Goal: Use online tool/utility: Use online tool/utility

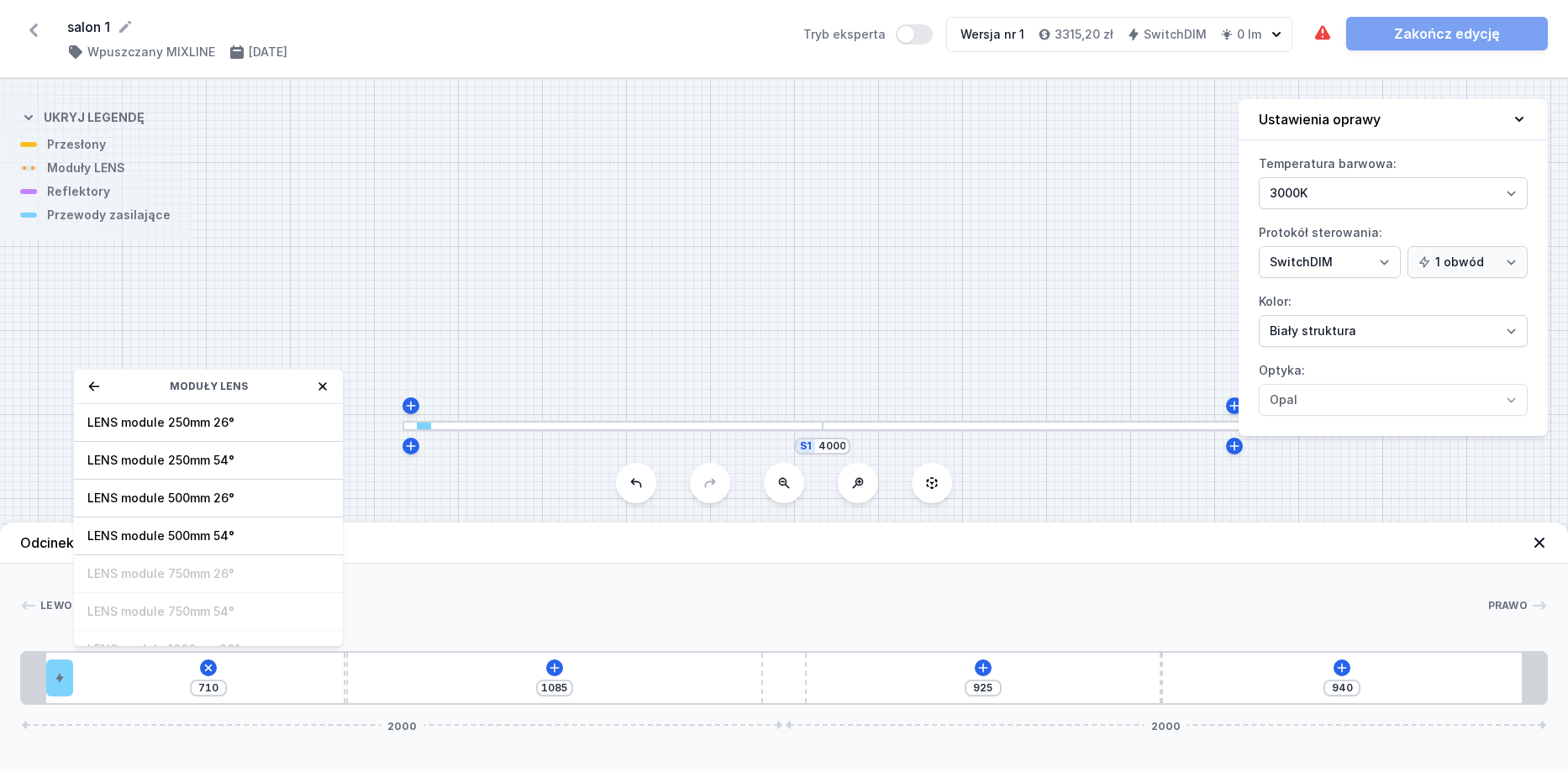
select select "3000"
select select "3"
click at [91, 385] on icon at bounding box center [94, 386] width 11 height 9
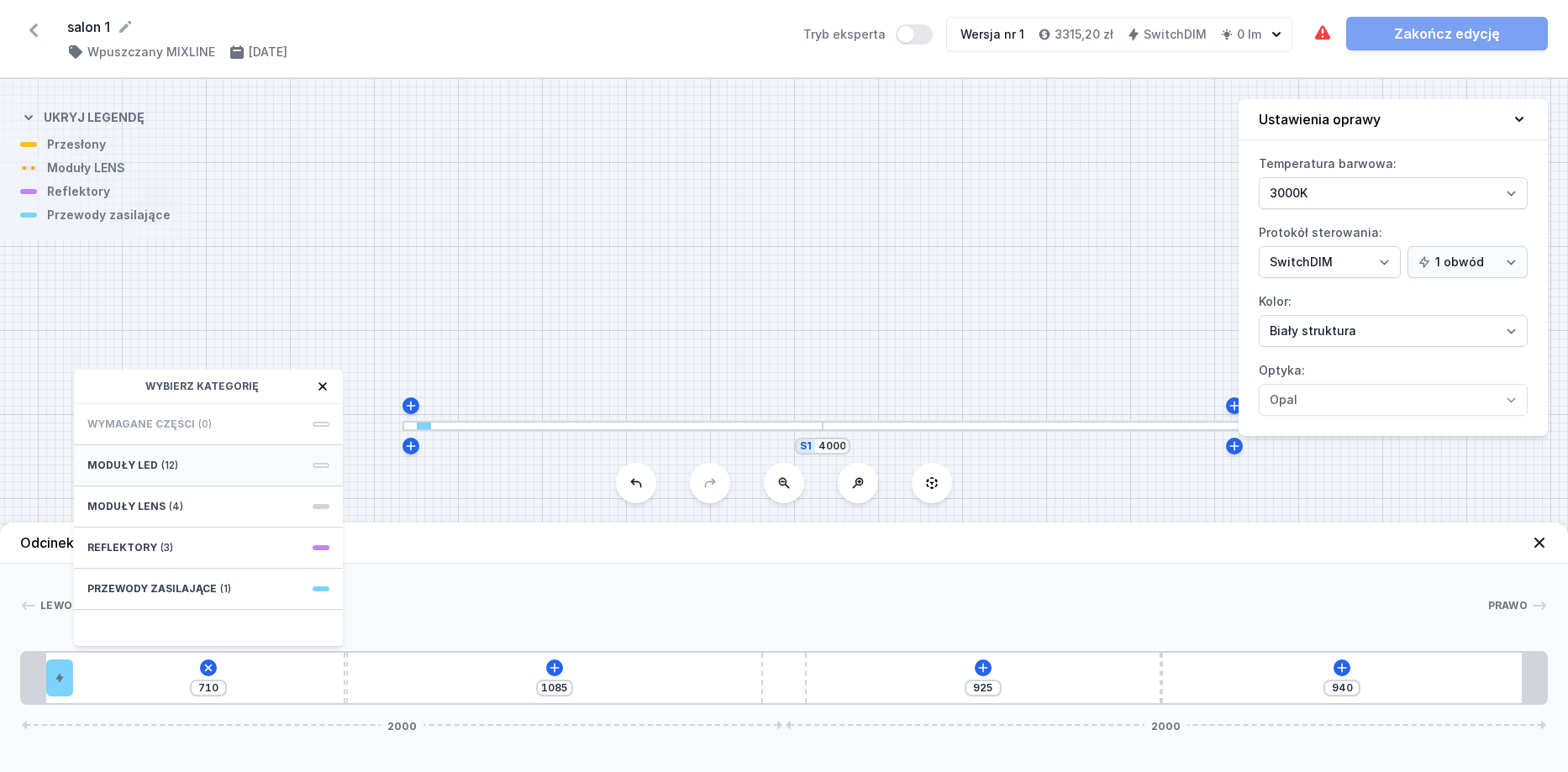
click at [179, 467] on div "Moduły LED (12)" at bounding box center [208, 465] width 269 height 41
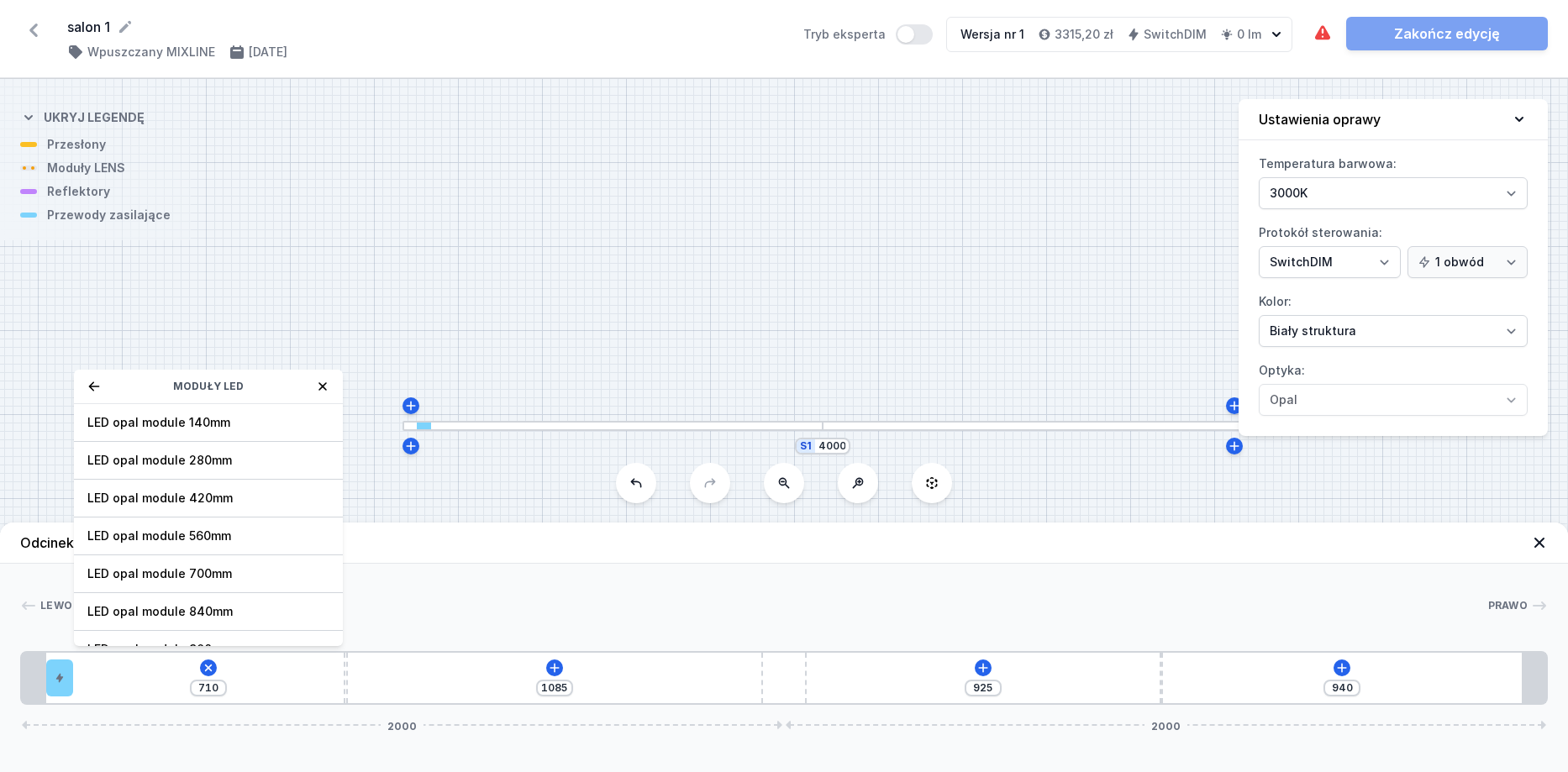
click at [91, 382] on icon at bounding box center [93, 386] width 13 height 13
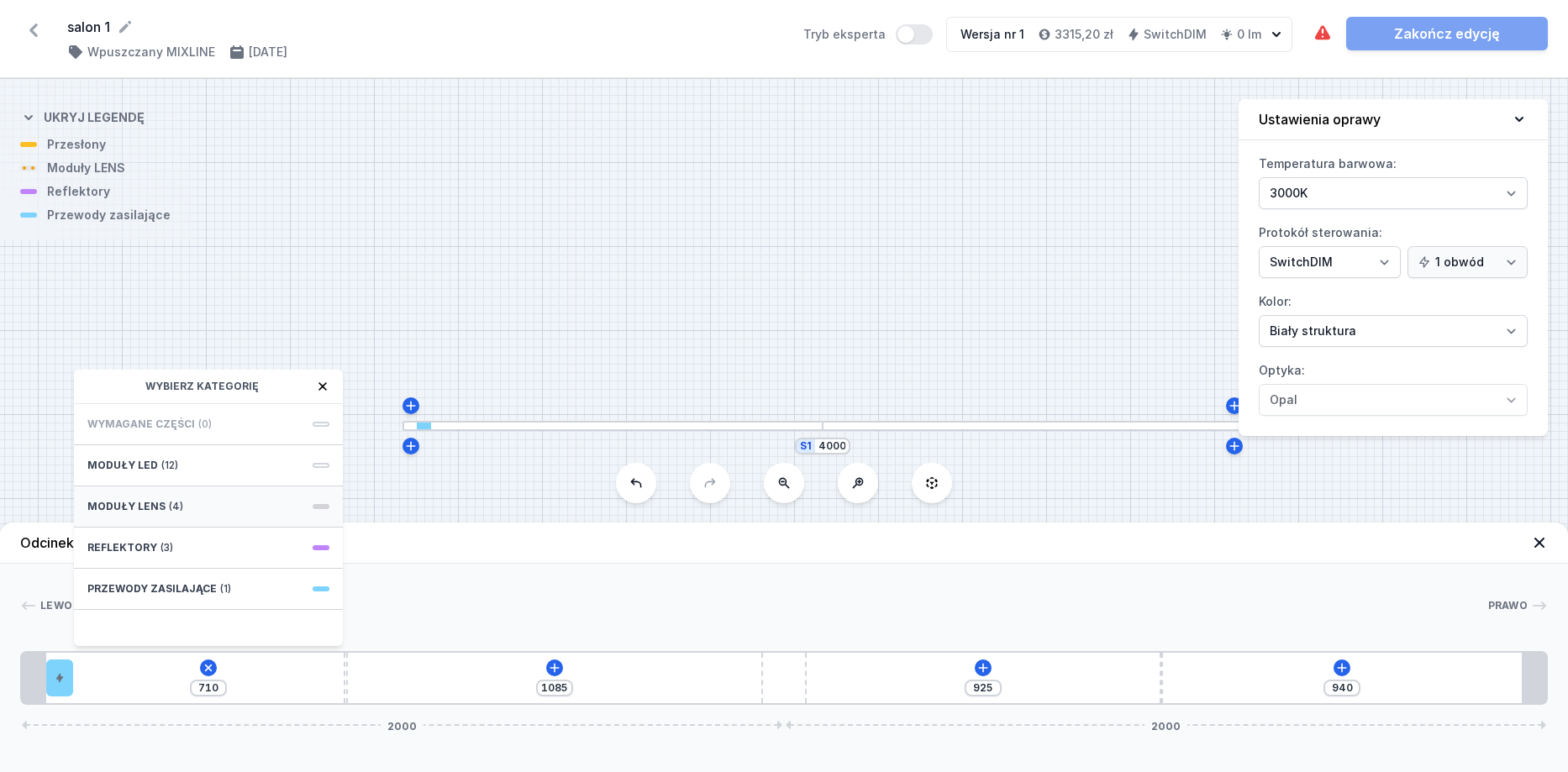
click at [188, 505] on div "Moduły LENS (4)" at bounding box center [208, 507] width 269 height 41
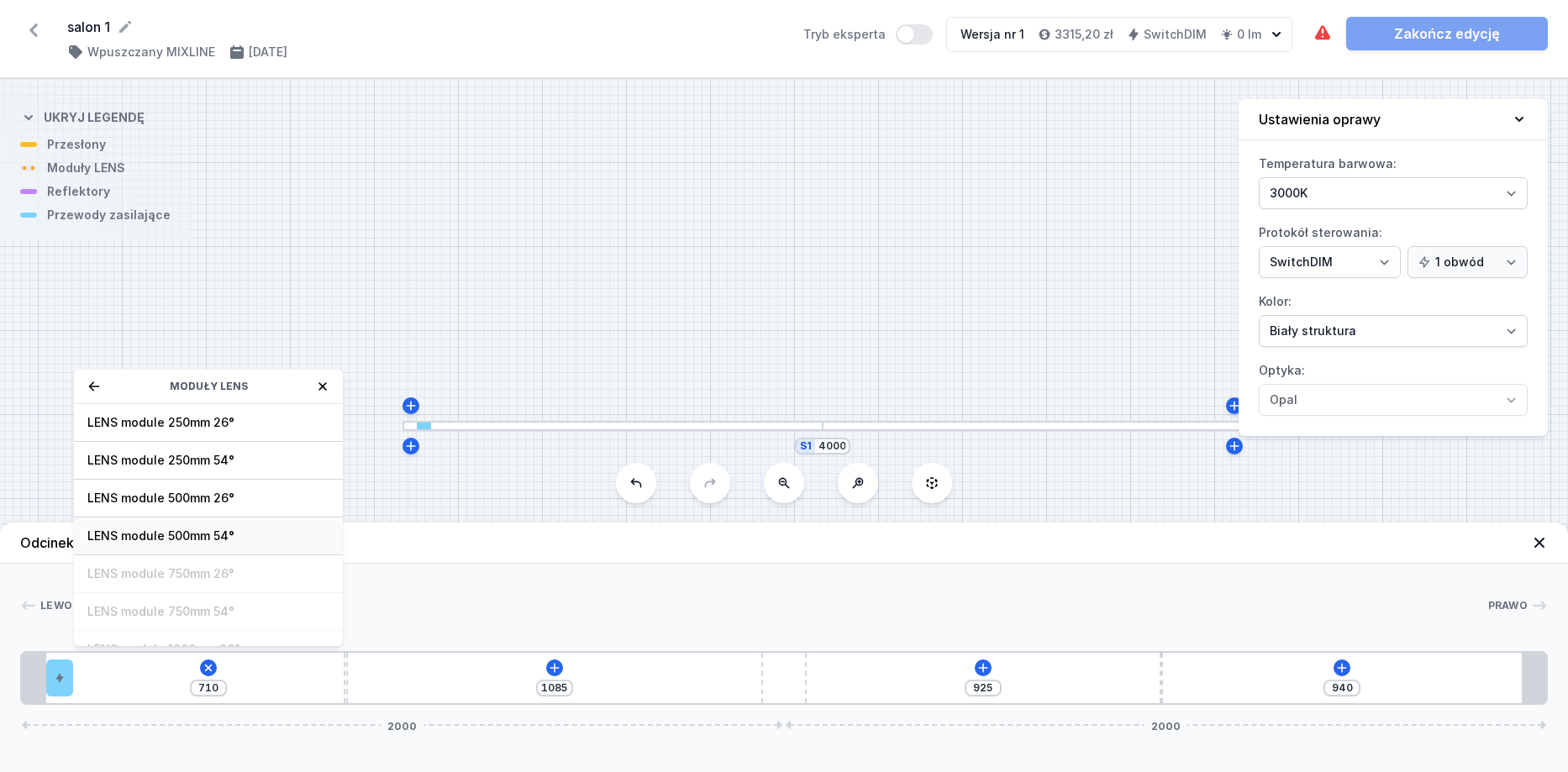
click at [219, 533] on span "LENS module 500mm 54°" at bounding box center [208, 535] width 242 height 17
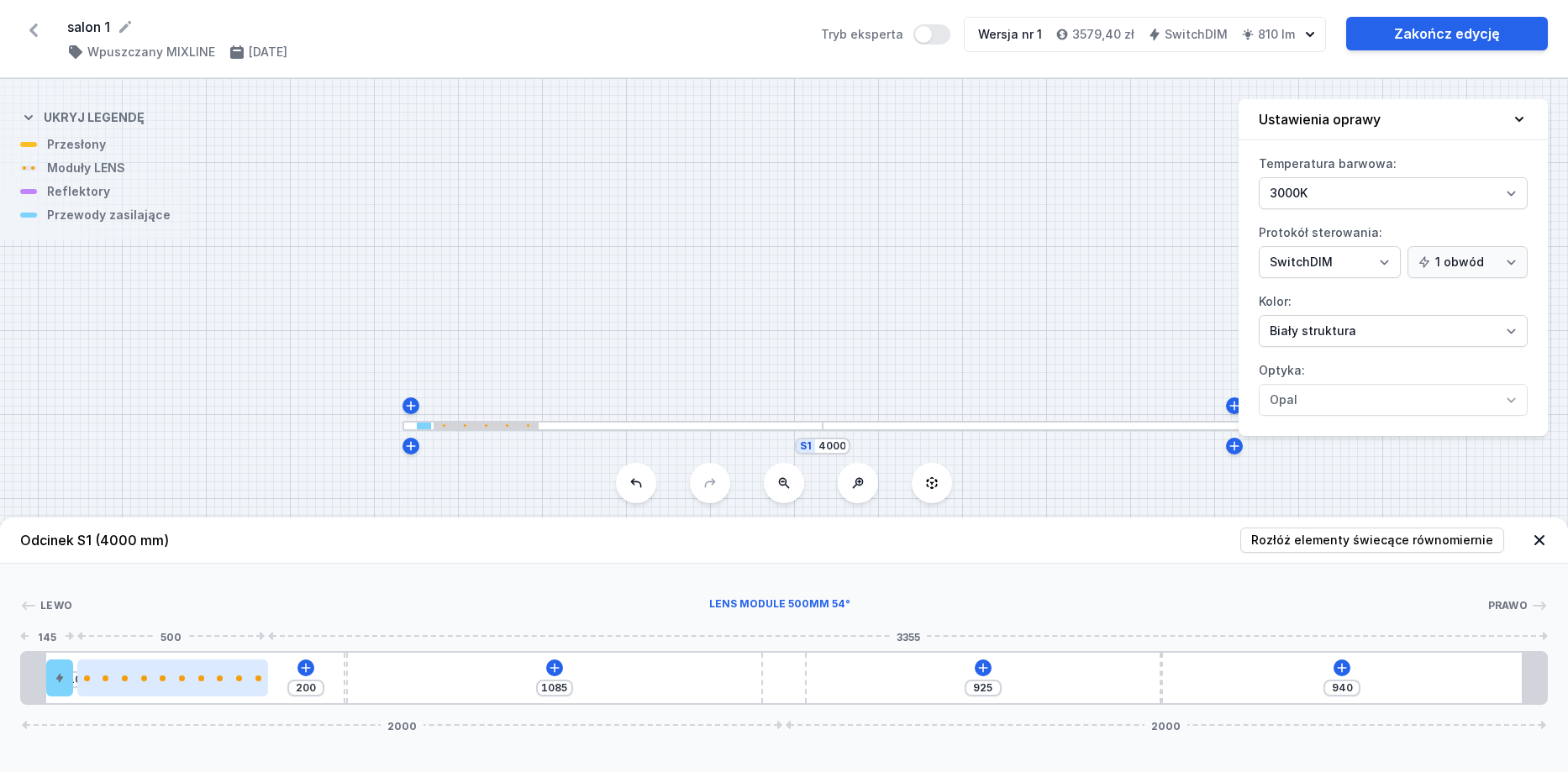
type input "125"
type input "85"
type input "114"
type input "96"
type input "110"
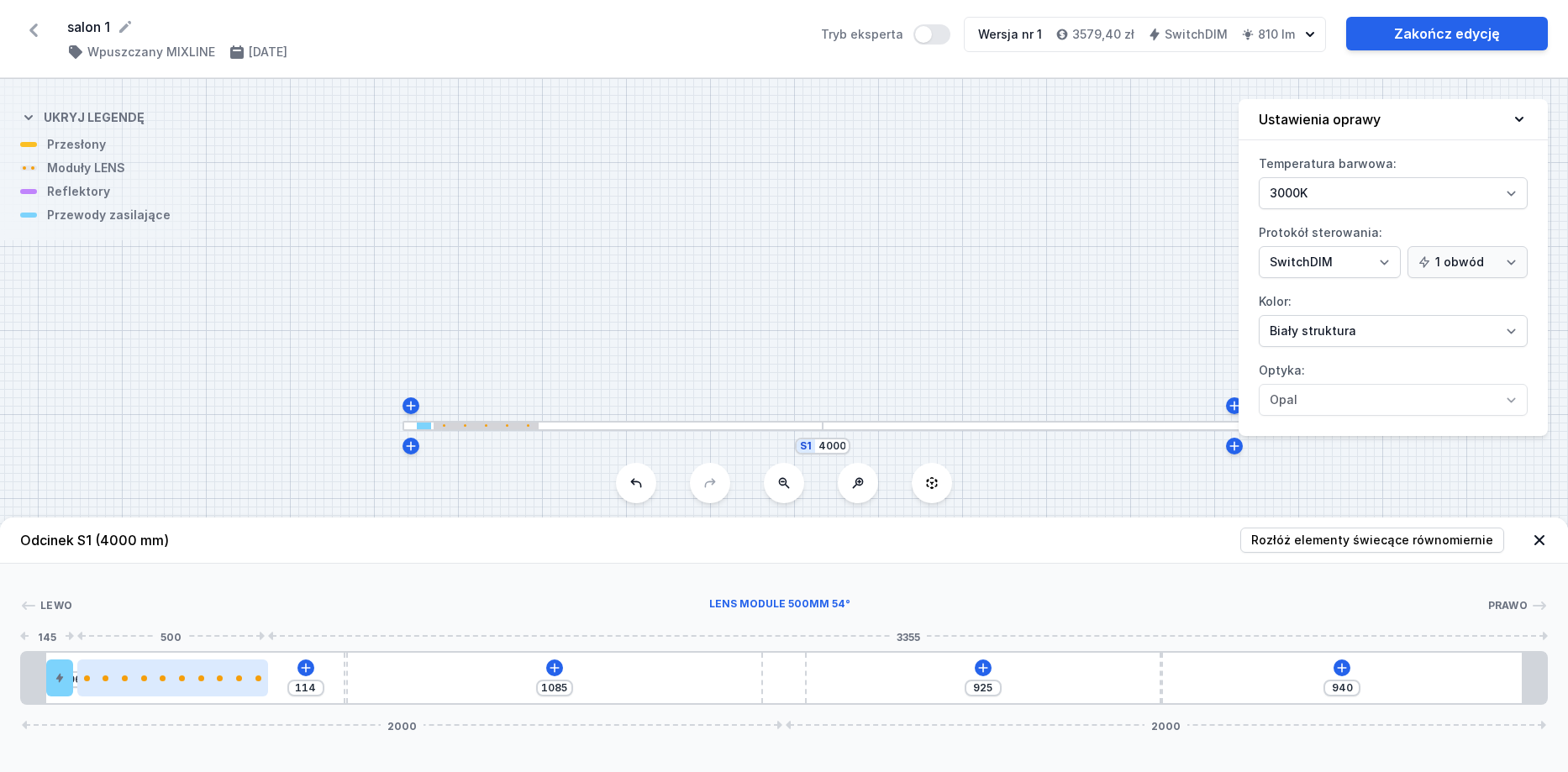
type input "100"
type input "106"
type input "104"
type input "103"
type input "107"
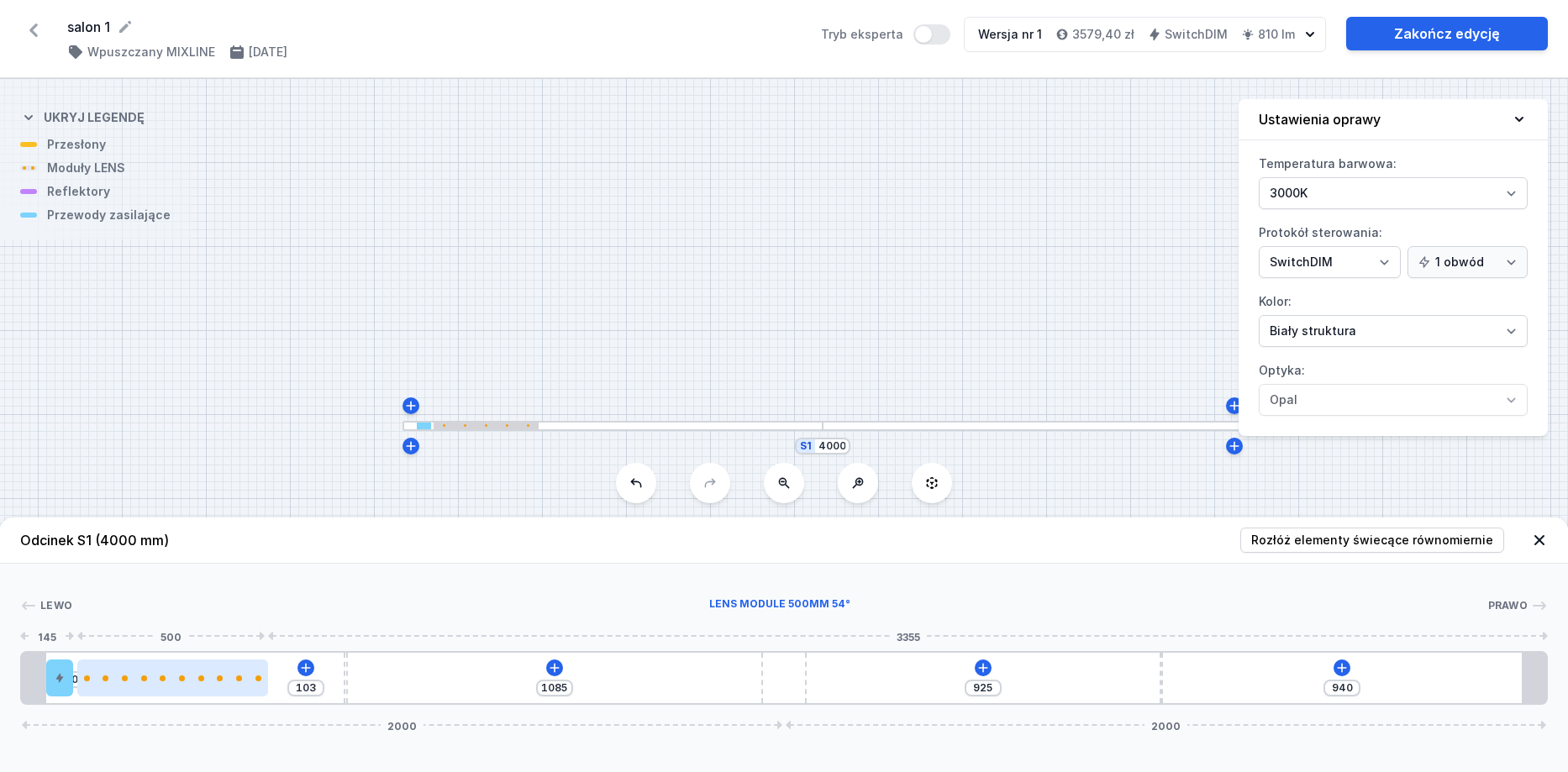
type input "99"
type input "111"
type input "97"
type input "113"
type input "92"
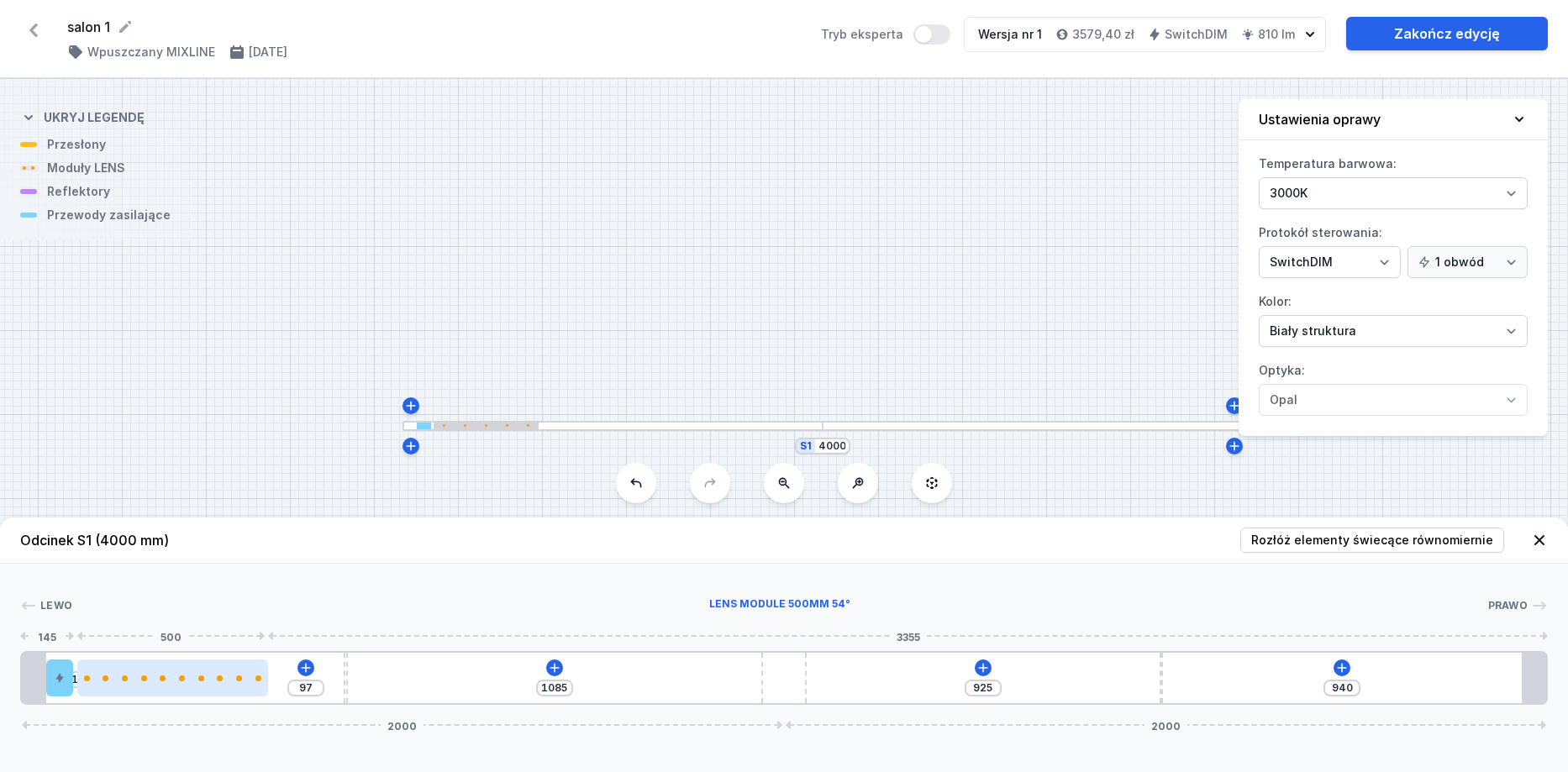
type input "118"
type input "88"
type input "122"
type input "86"
type input "124"
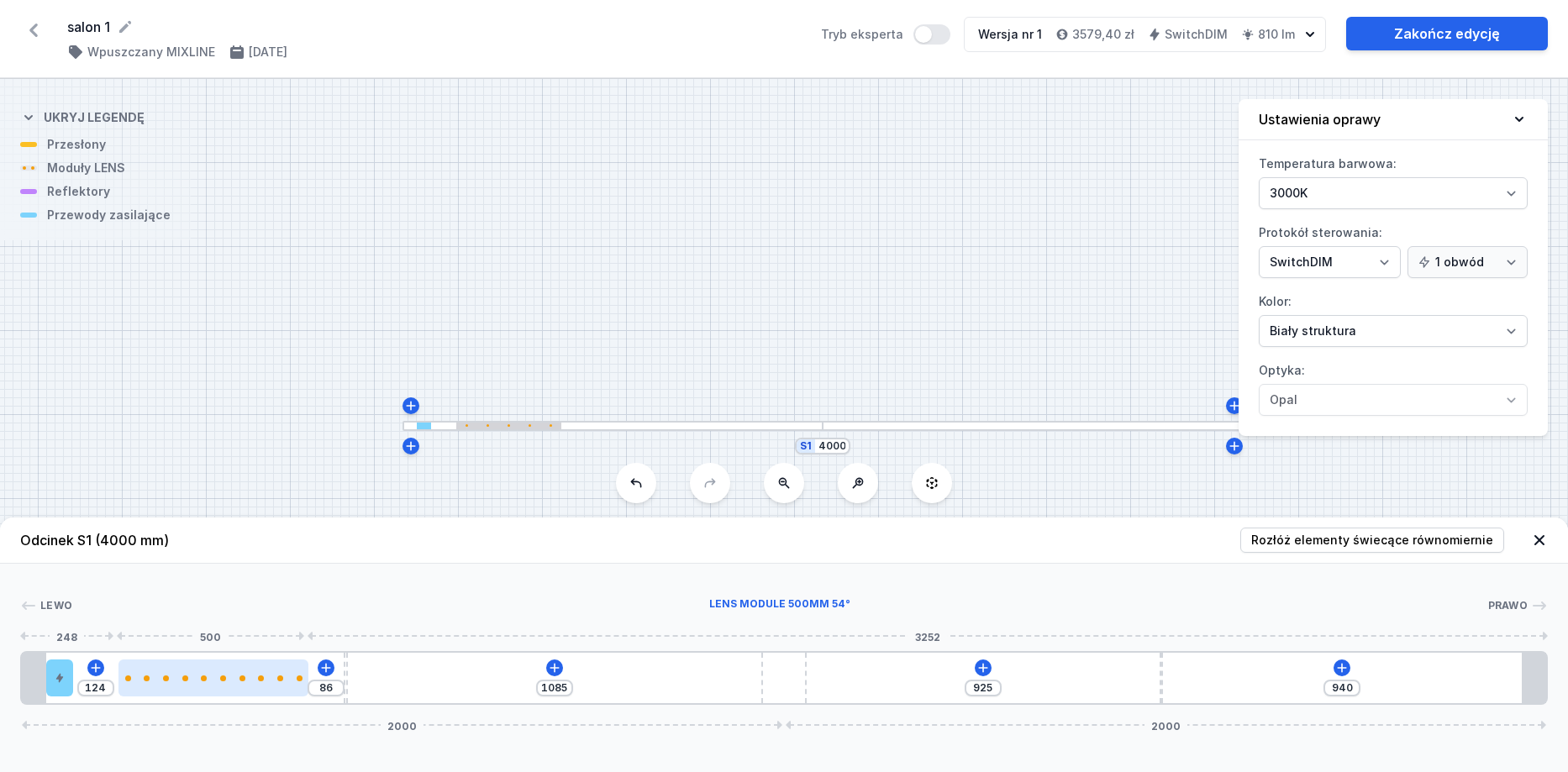
type input "84"
type input "126"
drag, startPoint x: 245, startPoint y: 672, endPoint x: 278, endPoint y: 672, distance: 33.0
click at [278, 672] on div at bounding box center [216, 677] width 191 height 37
click at [557, 670] on icon at bounding box center [554, 667] width 13 height 13
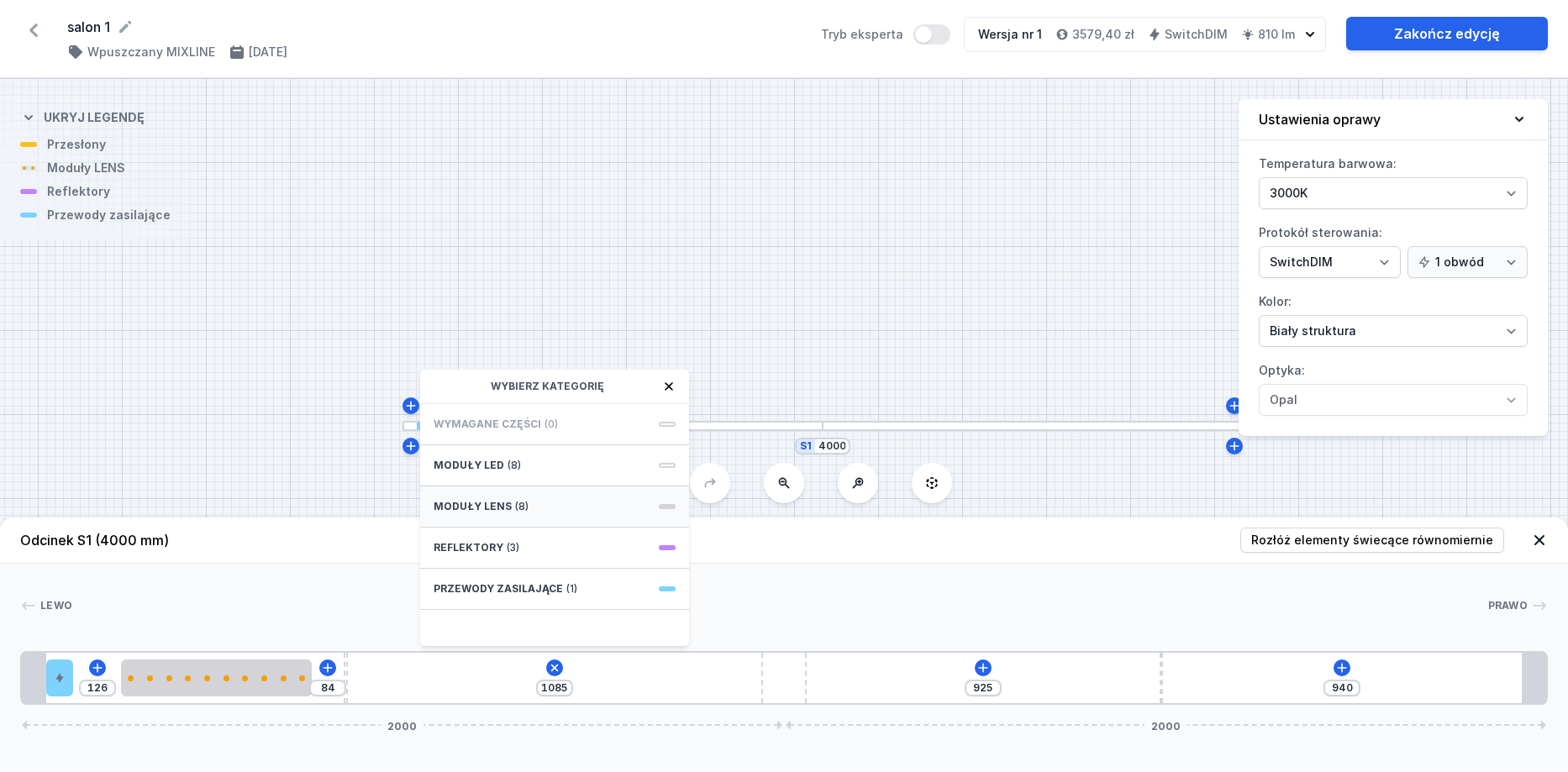
click at [500, 507] on span "Moduły LENS" at bounding box center [472, 506] width 78 height 13
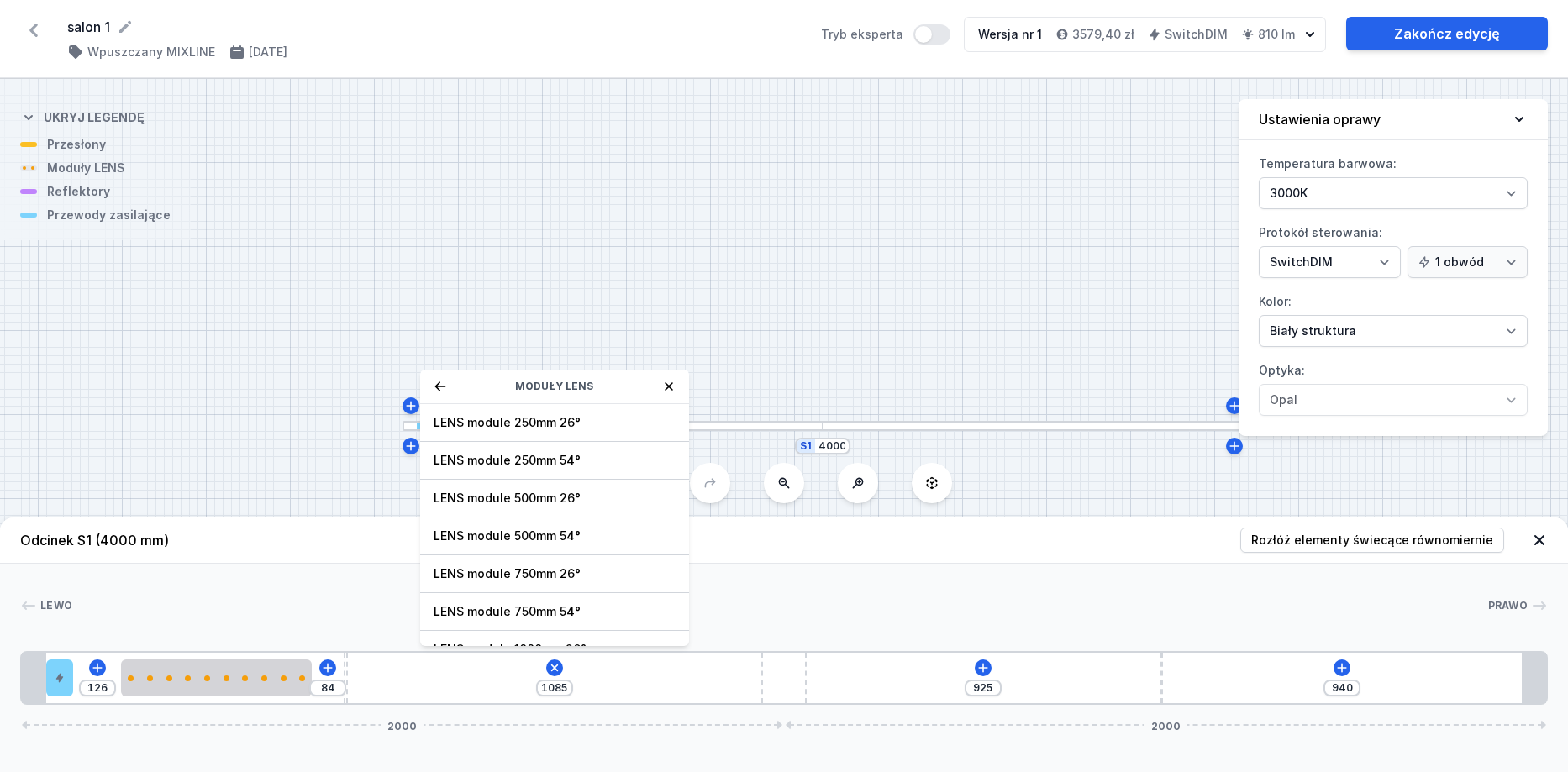
click at [555, 612] on span "LENS module 750mm 54°" at bounding box center [554, 612] width 242 height 17
type input "335"
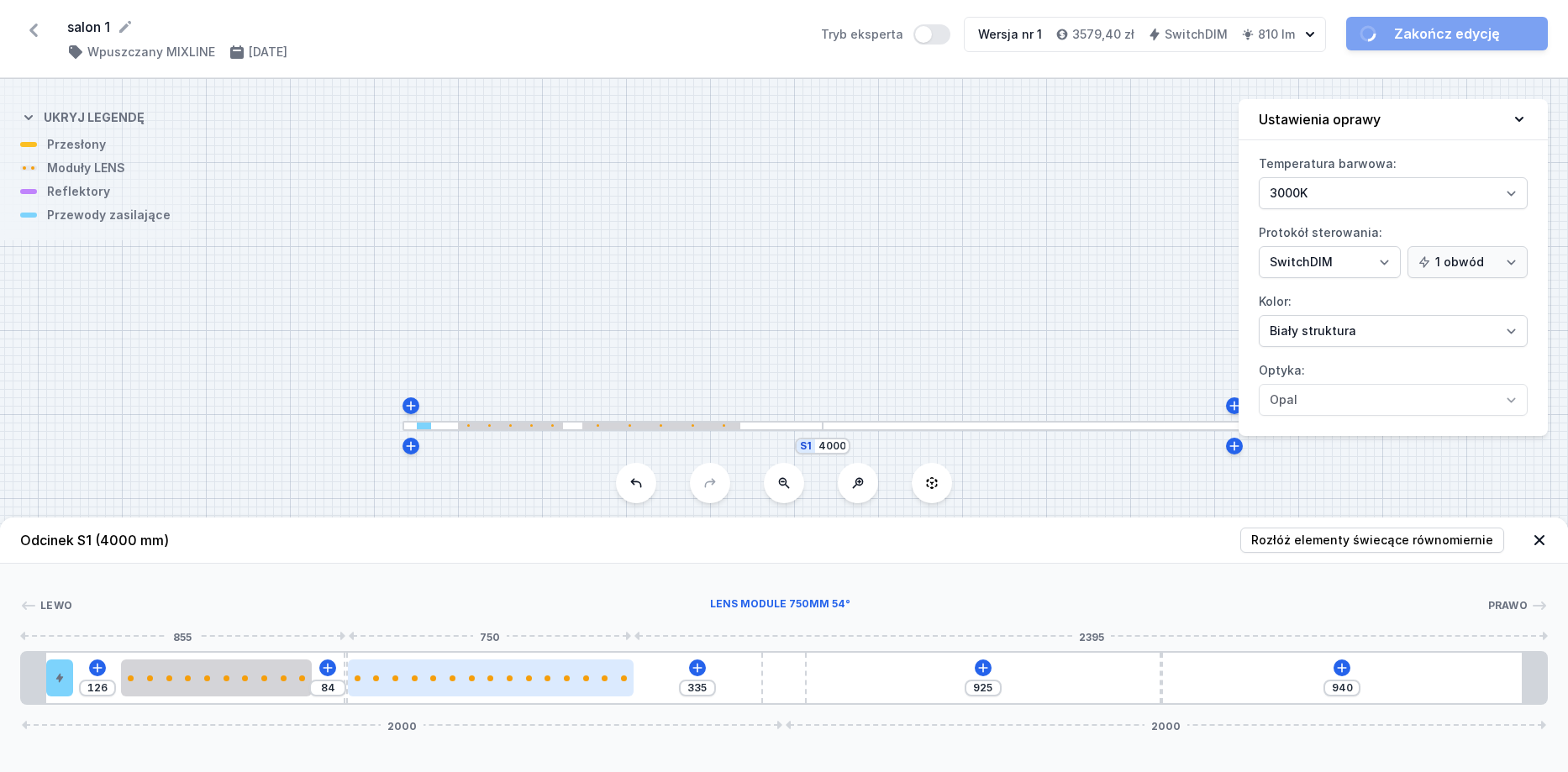
click at [530, 676] on div at bounding box center [528, 678] width 6 height 6
select select "2693"
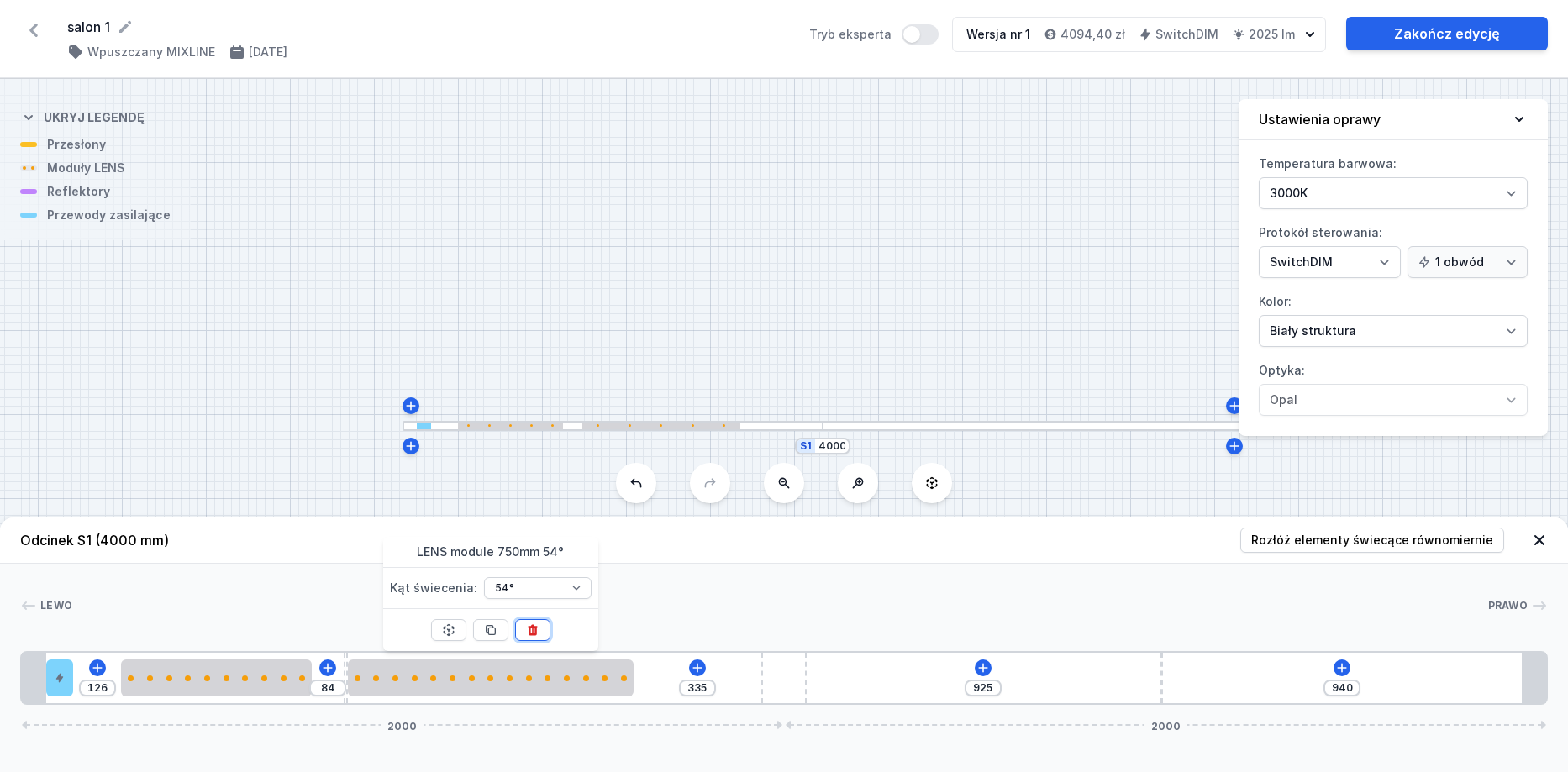
click at [531, 630] on icon at bounding box center [532, 629] width 13 height 13
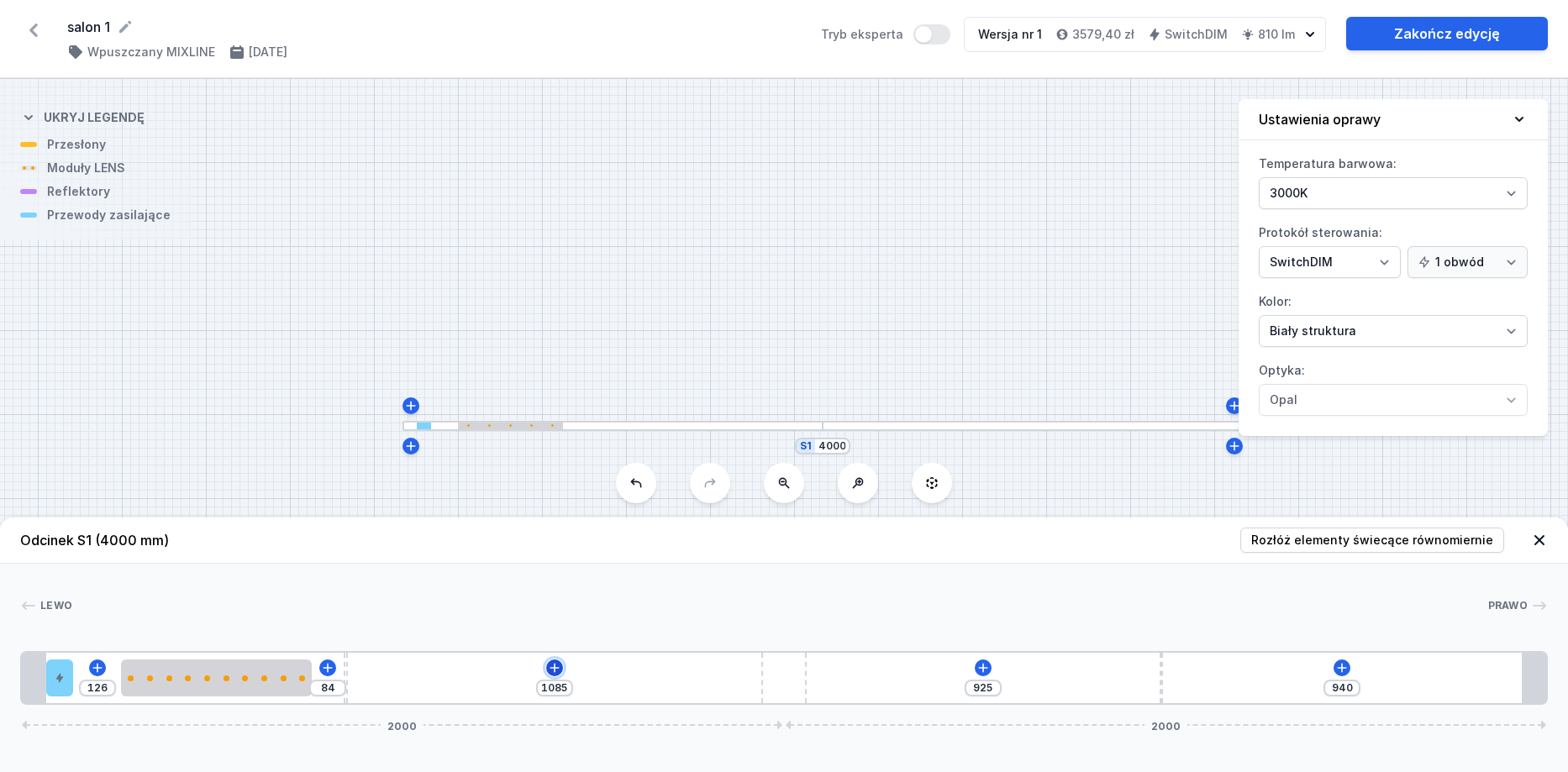
click at [550, 672] on icon at bounding box center [554, 667] width 13 height 13
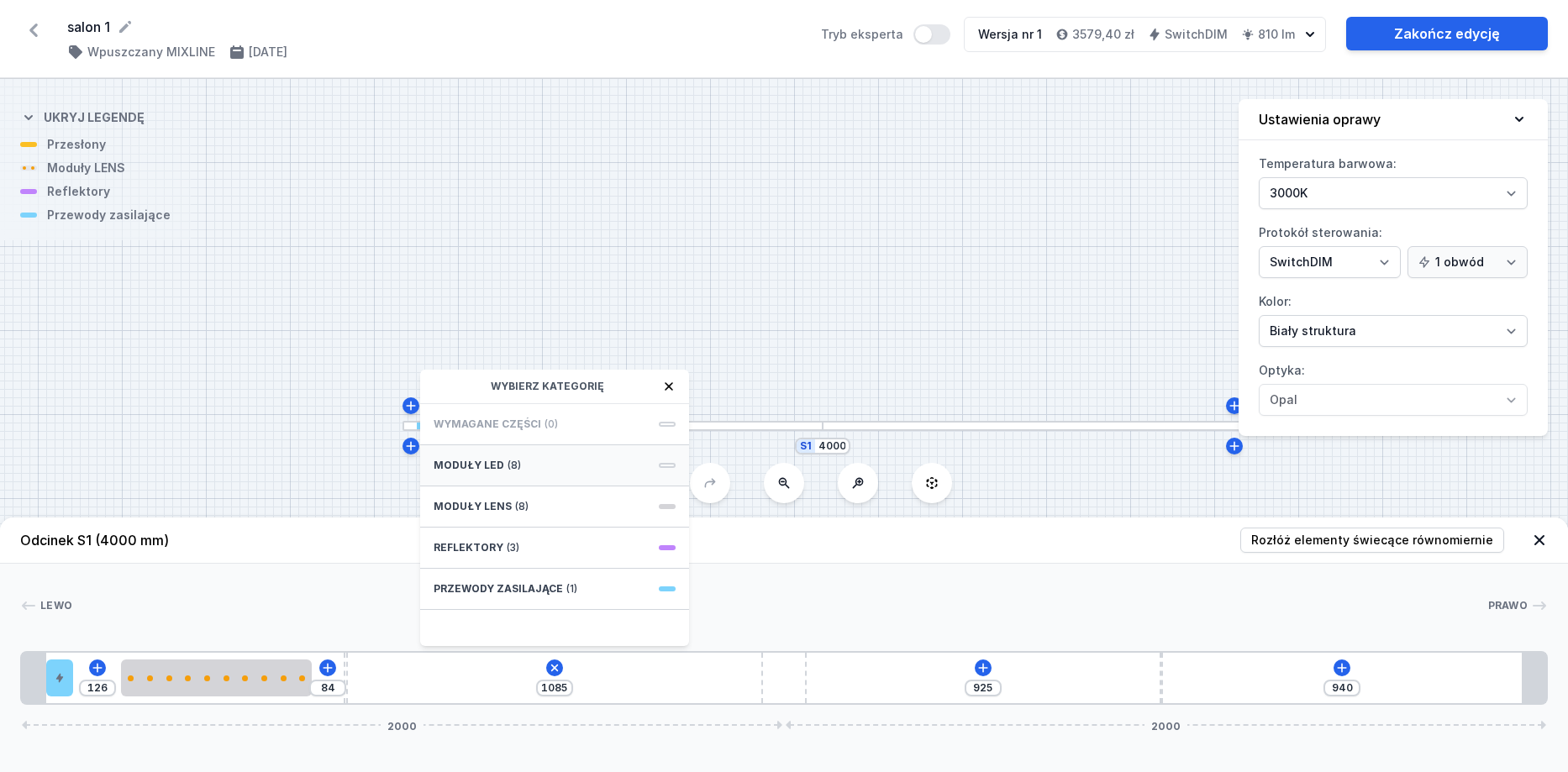
click at [536, 461] on div "Moduły LED (8)" at bounding box center [554, 465] width 269 height 41
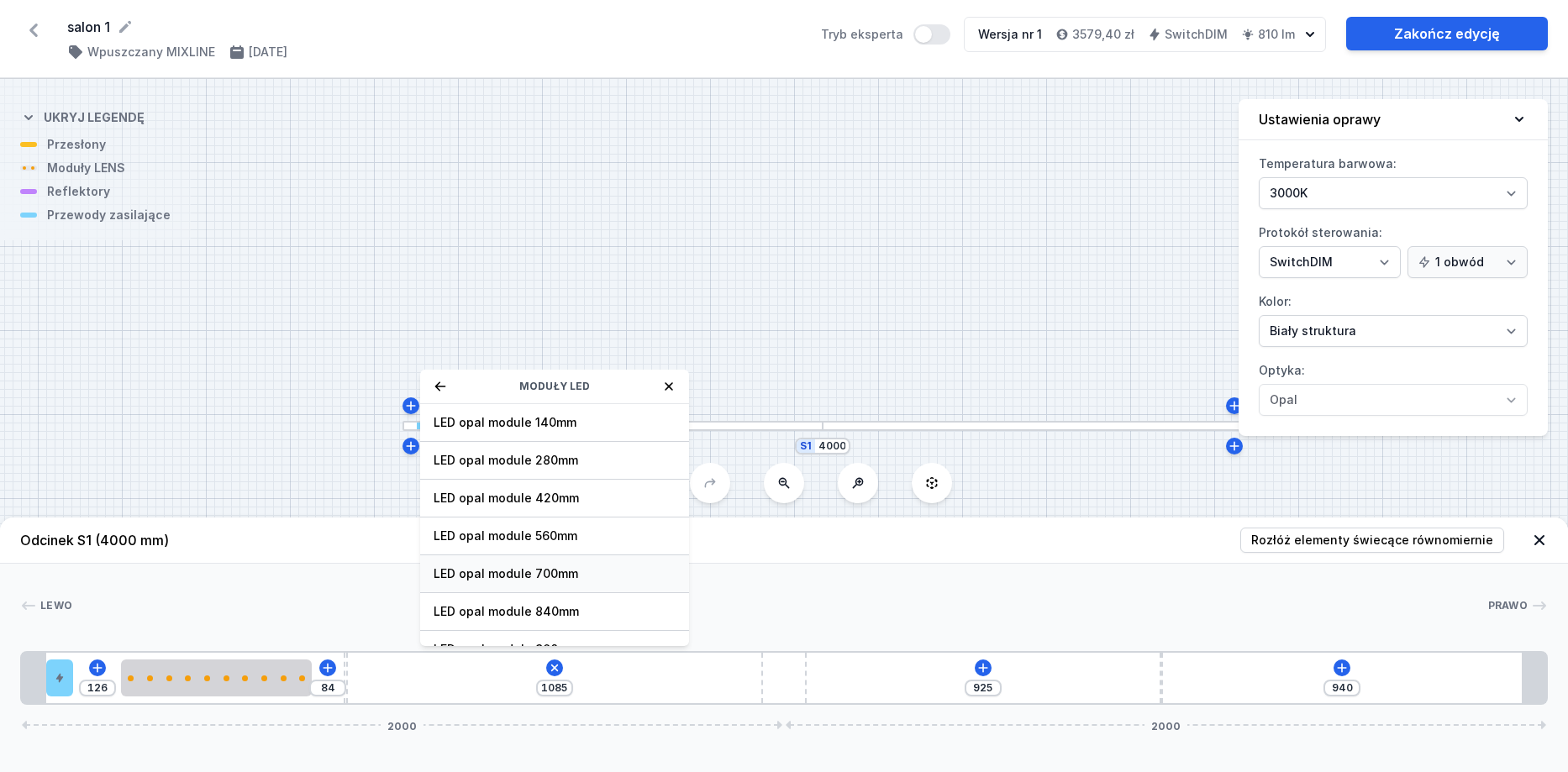
click at [534, 571] on span "LED opal module 700mm" at bounding box center [554, 573] width 242 height 17
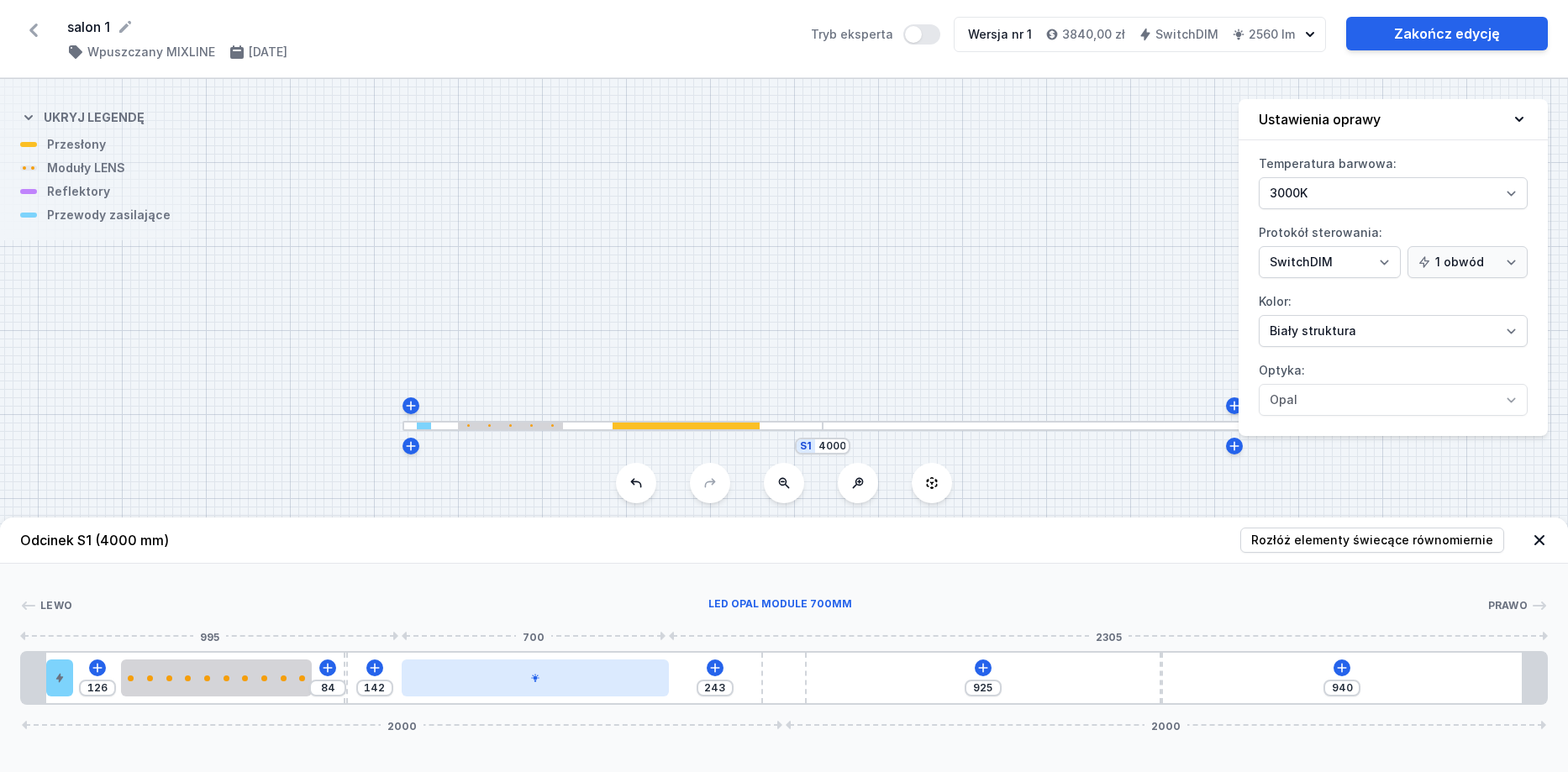
type input "240"
type input "145"
type input "238"
type input "147"
type input "236"
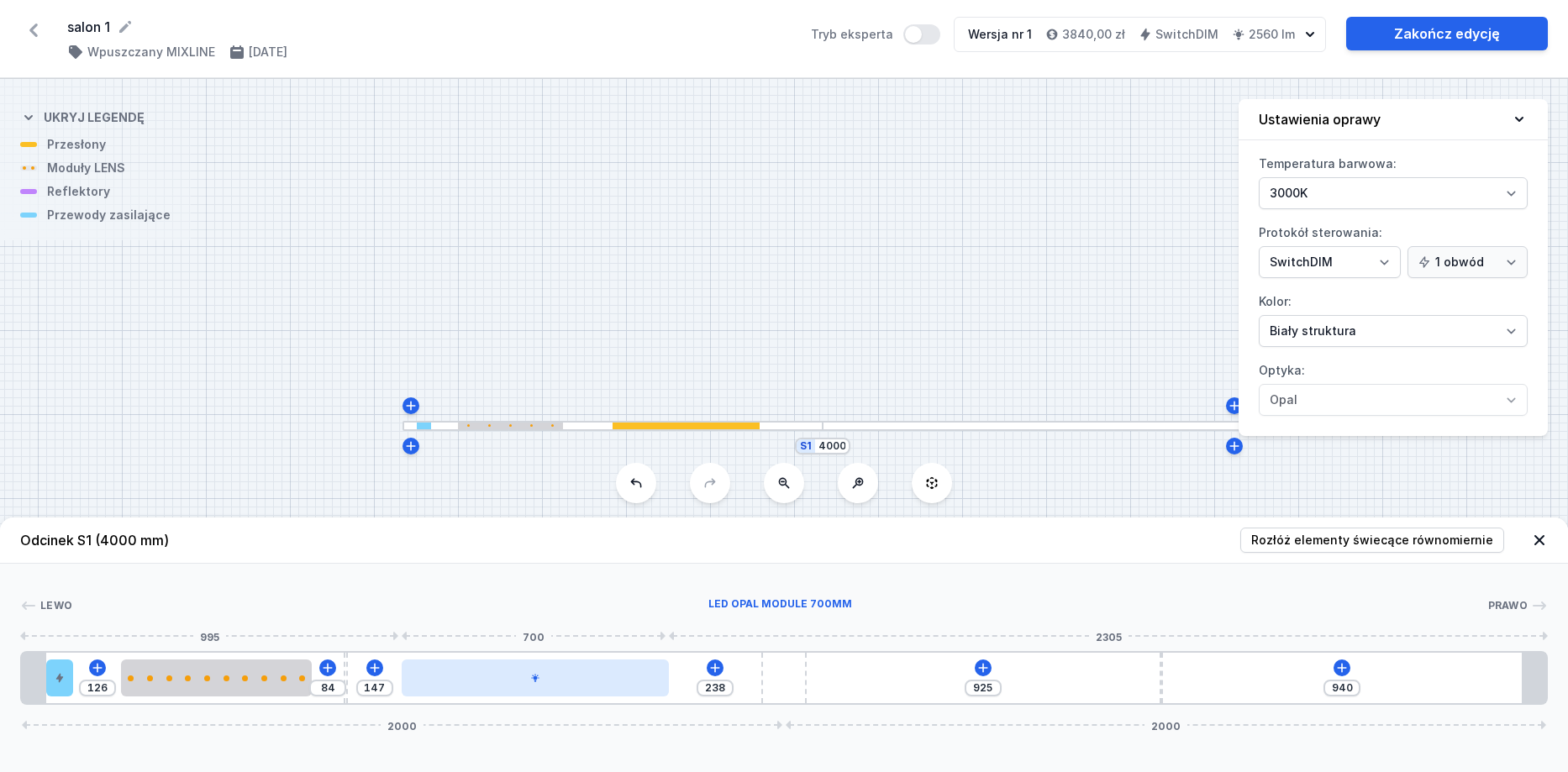
type input "149"
type input "229"
type input "156"
type input "227"
type input "158"
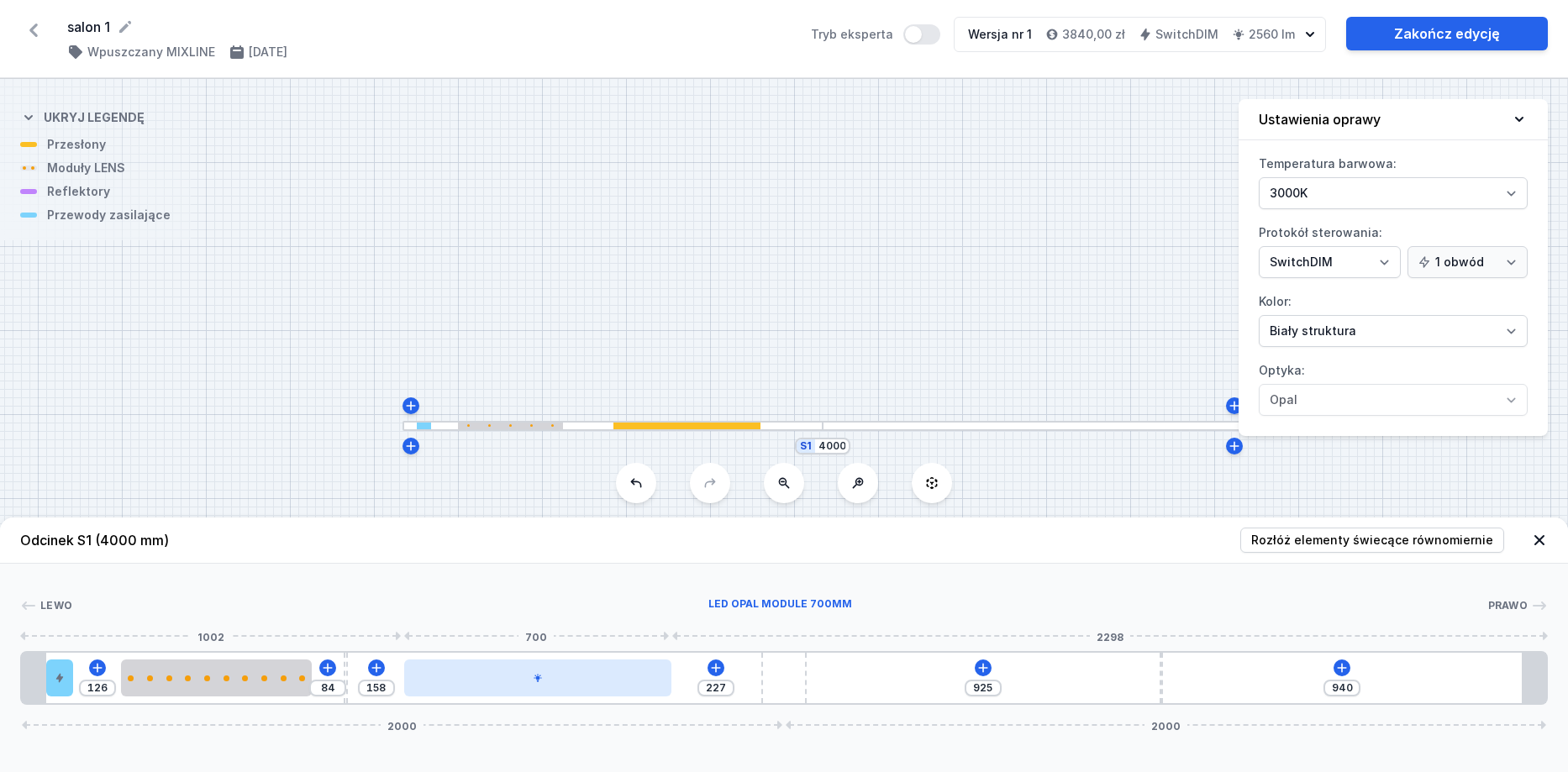
type input "225"
type input "160"
type input "223"
type input "162"
type input "221"
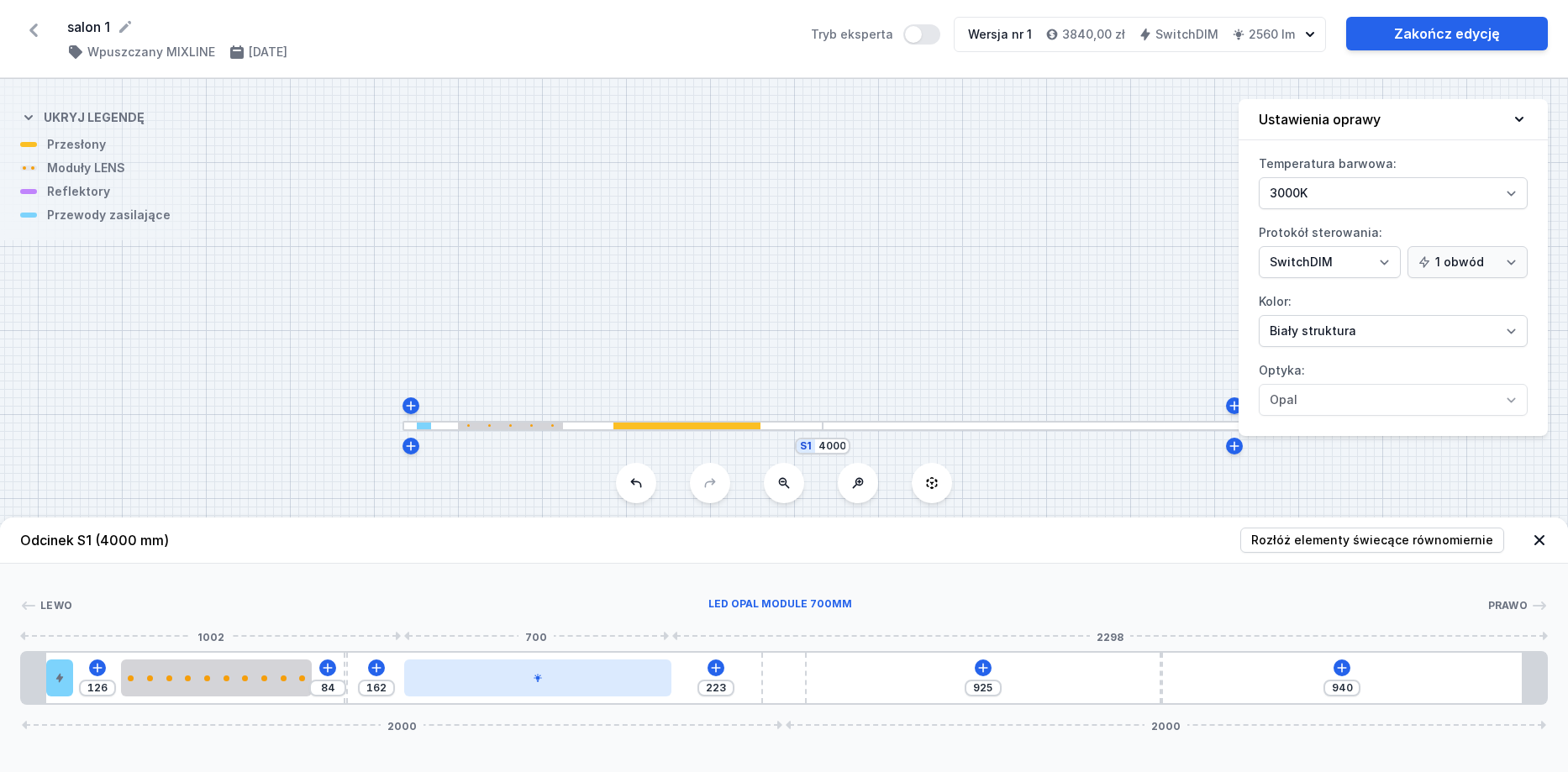
type input "164"
type input "219"
type input "166"
drag, startPoint x: 518, startPoint y: 685, endPoint x: 578, endPoint y: 683, distance: 60.0
click at [578, 683] on div at bounding box center [543, 677] width 266 height 37
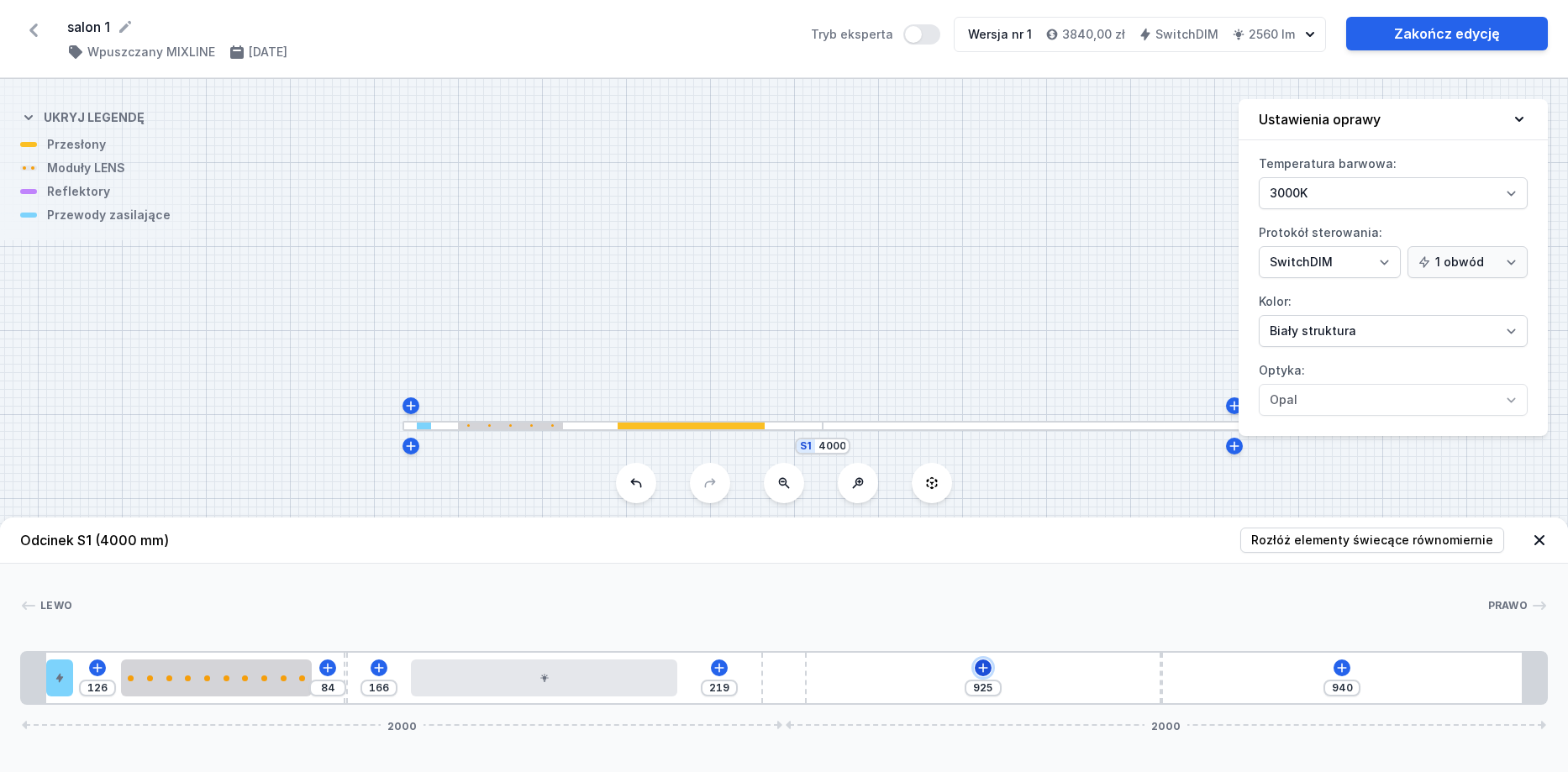
click at [977, 667] on icon at bounding box center [982, 667] width 13 height 13
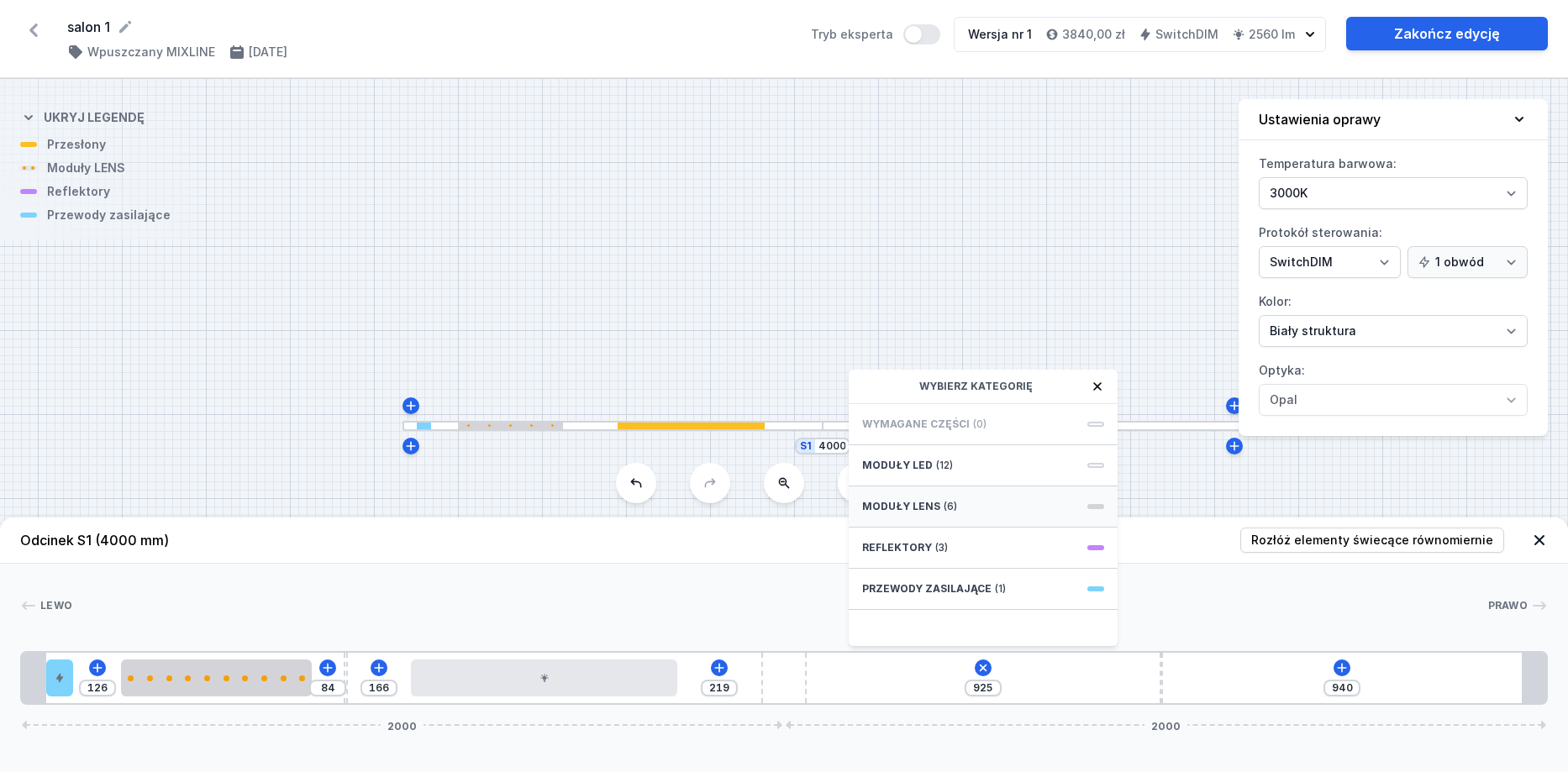
click at [980, 498] on div "Moduły LENS (6)" at bounding box center [983, 507] width 269 height 41
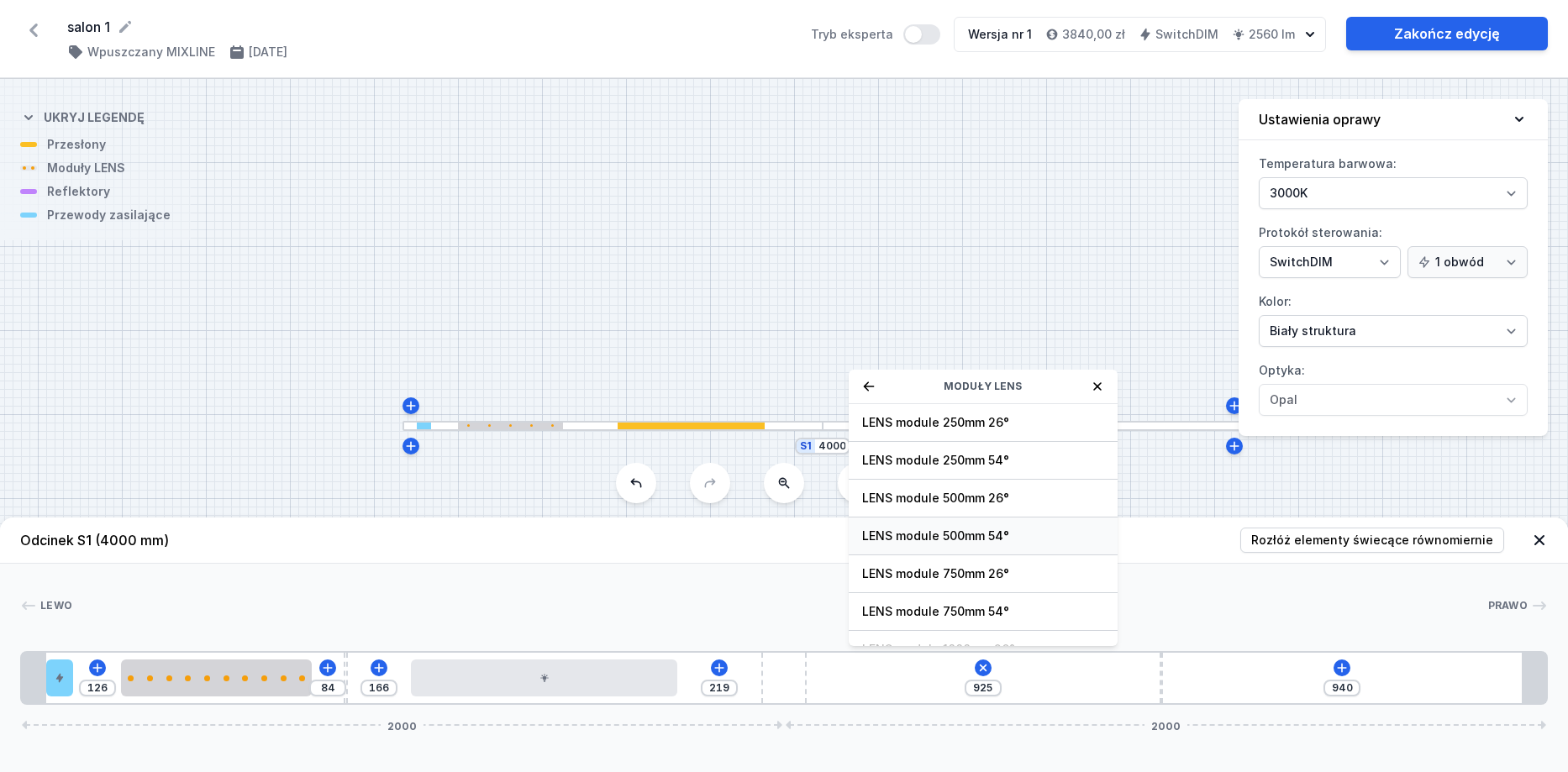
click at [980, 541] on span "LENS module 500mm 54°" at bounding box center [983, 535] width 242 height 17
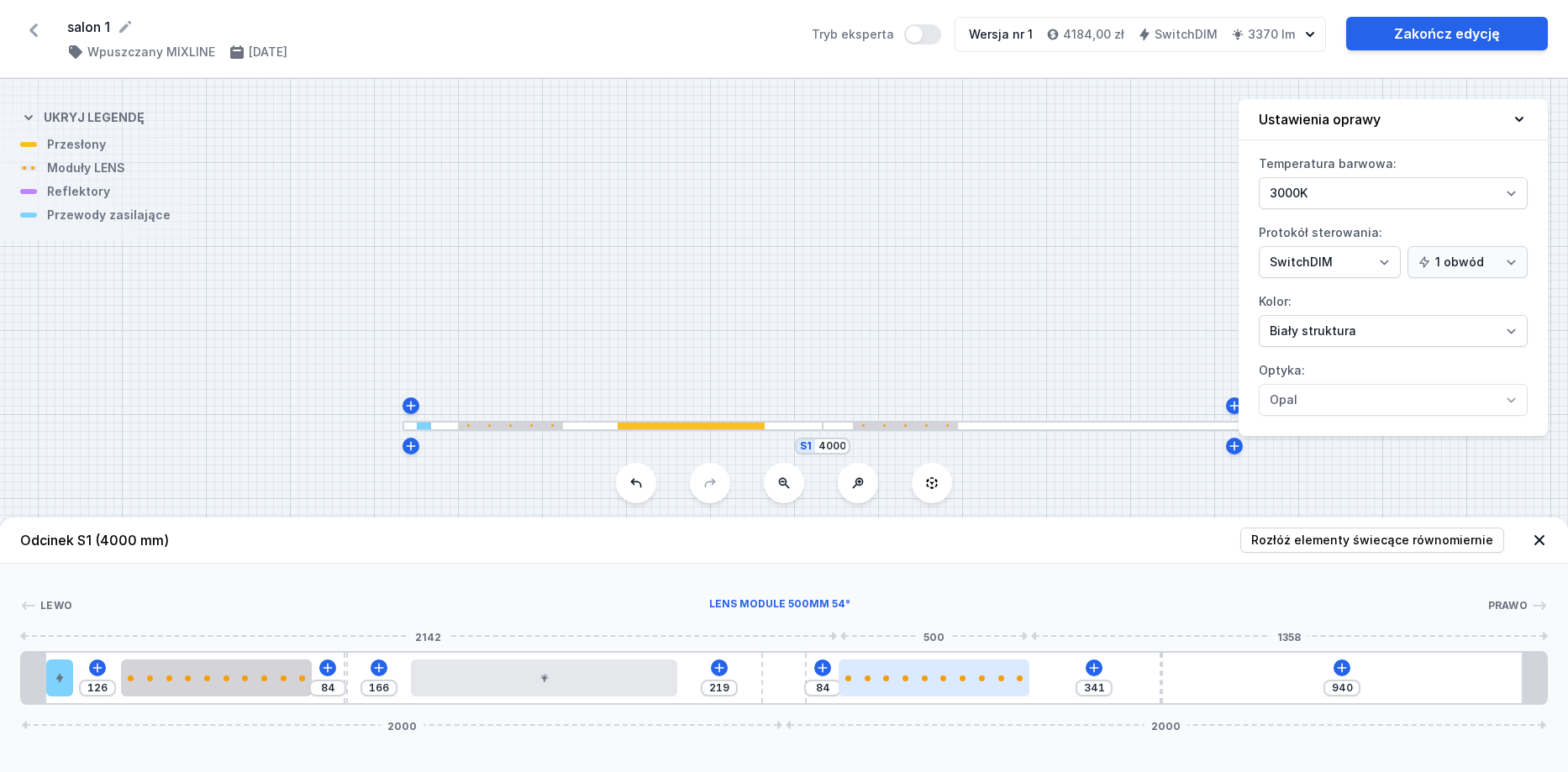
type input "335"
type input "90"
type input "324"
type input "101"
type input "313"
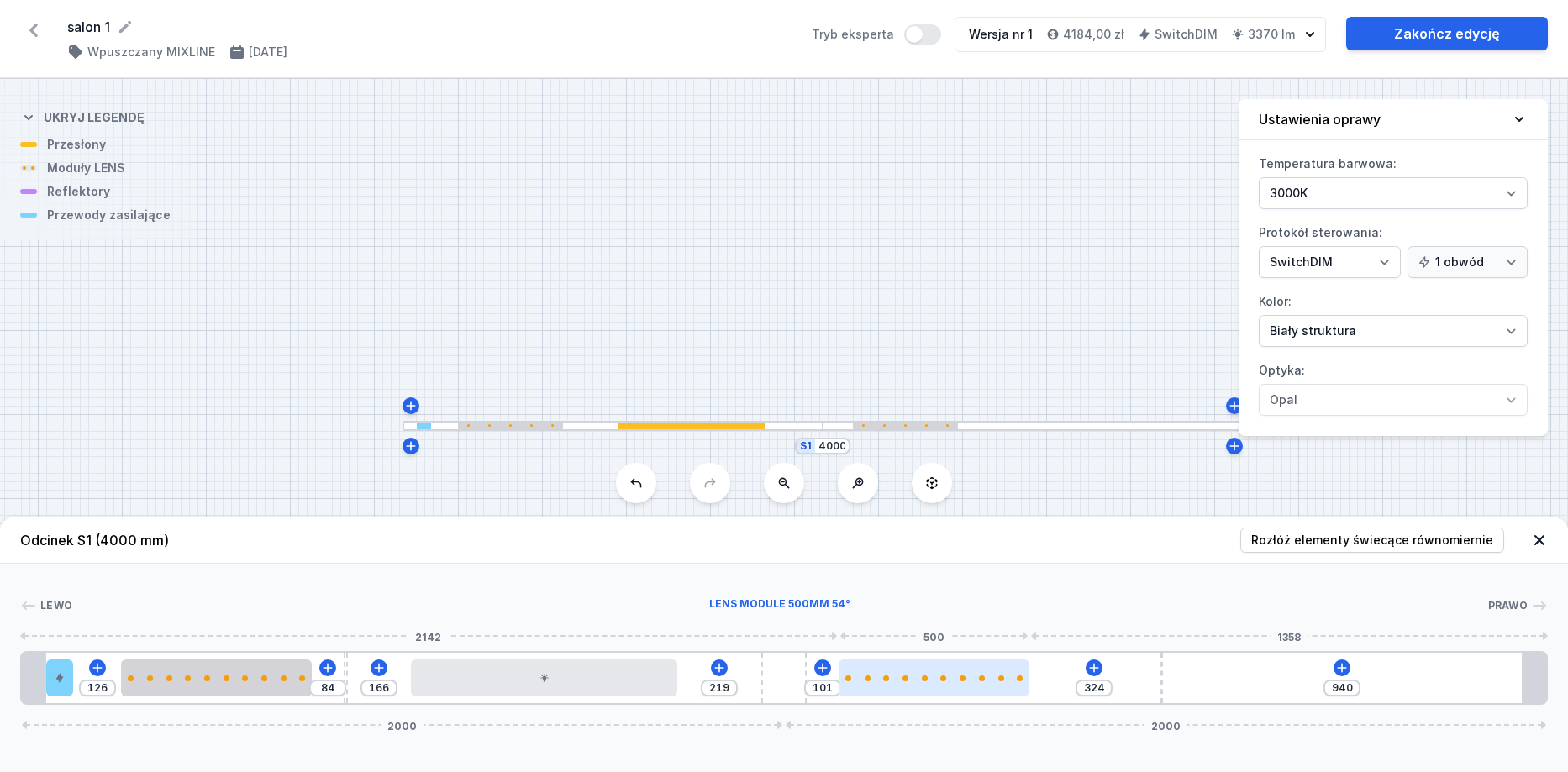
type input "112"
type input "306"
type input "119"
type input "298"
type input "127"
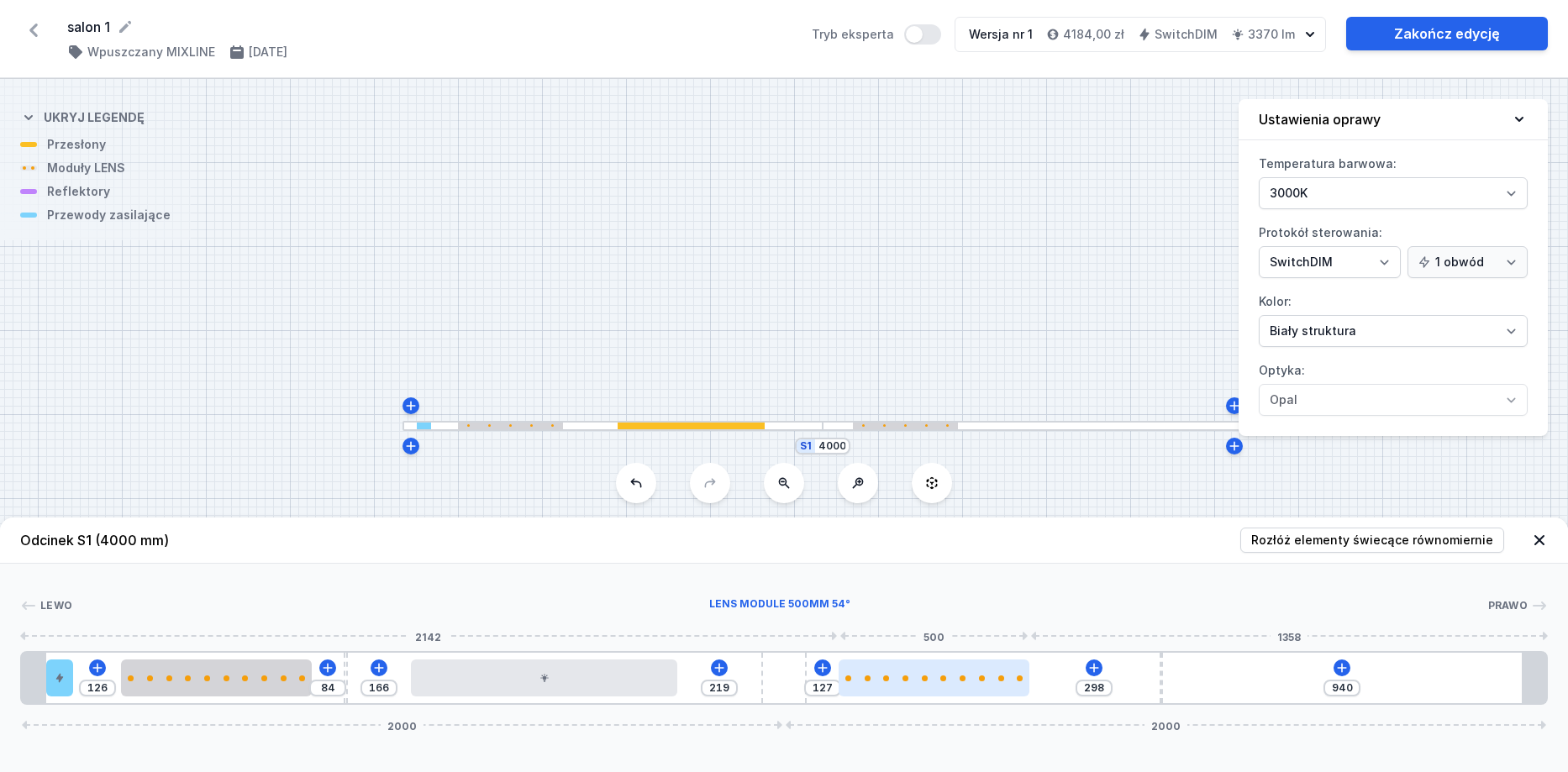
type input "293"
type input "132"
type input "285"
type input "140"
type input "261"
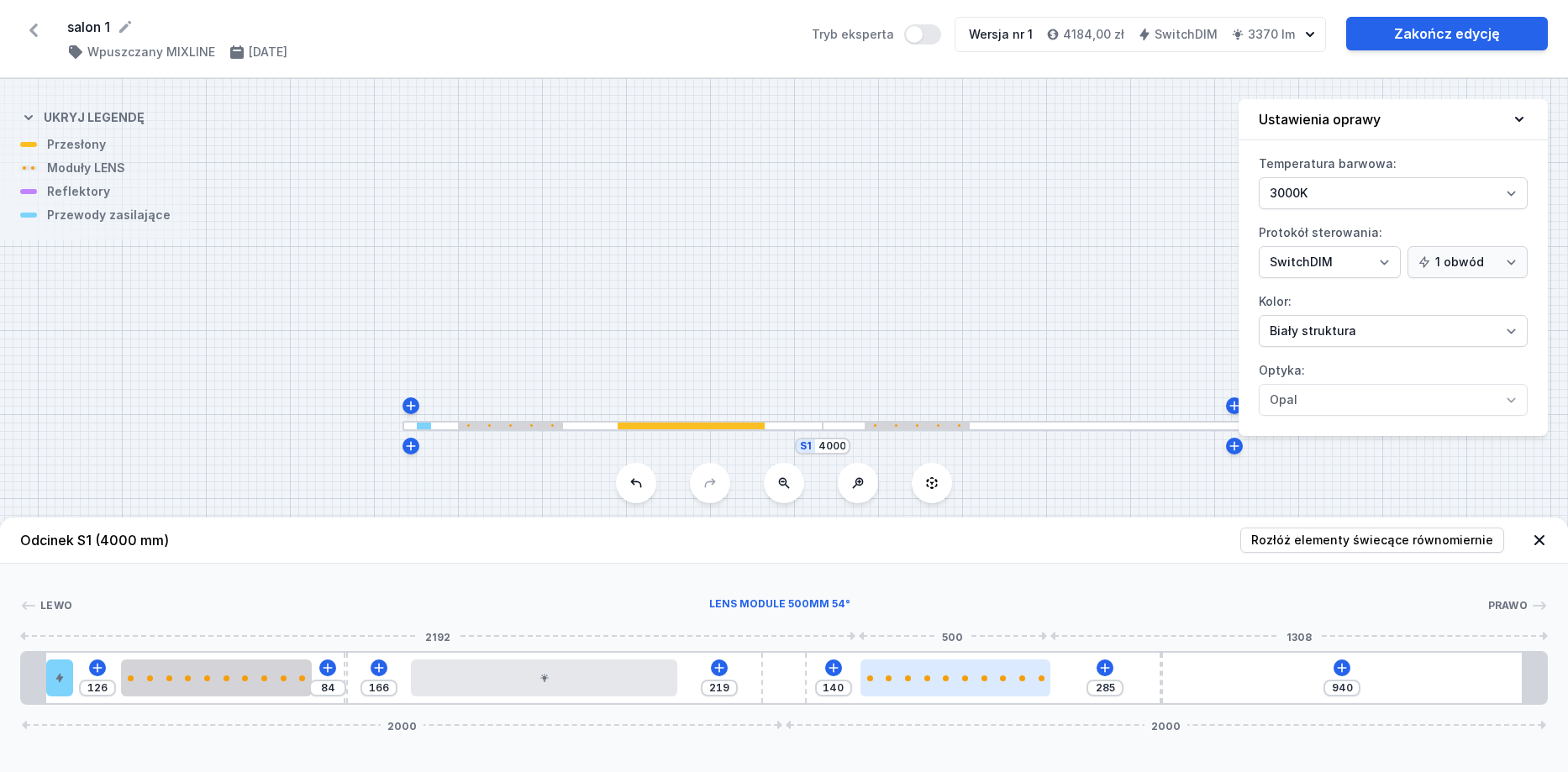
type input "164"
type input "252"
type input "173"
type input "248"
type input "177"
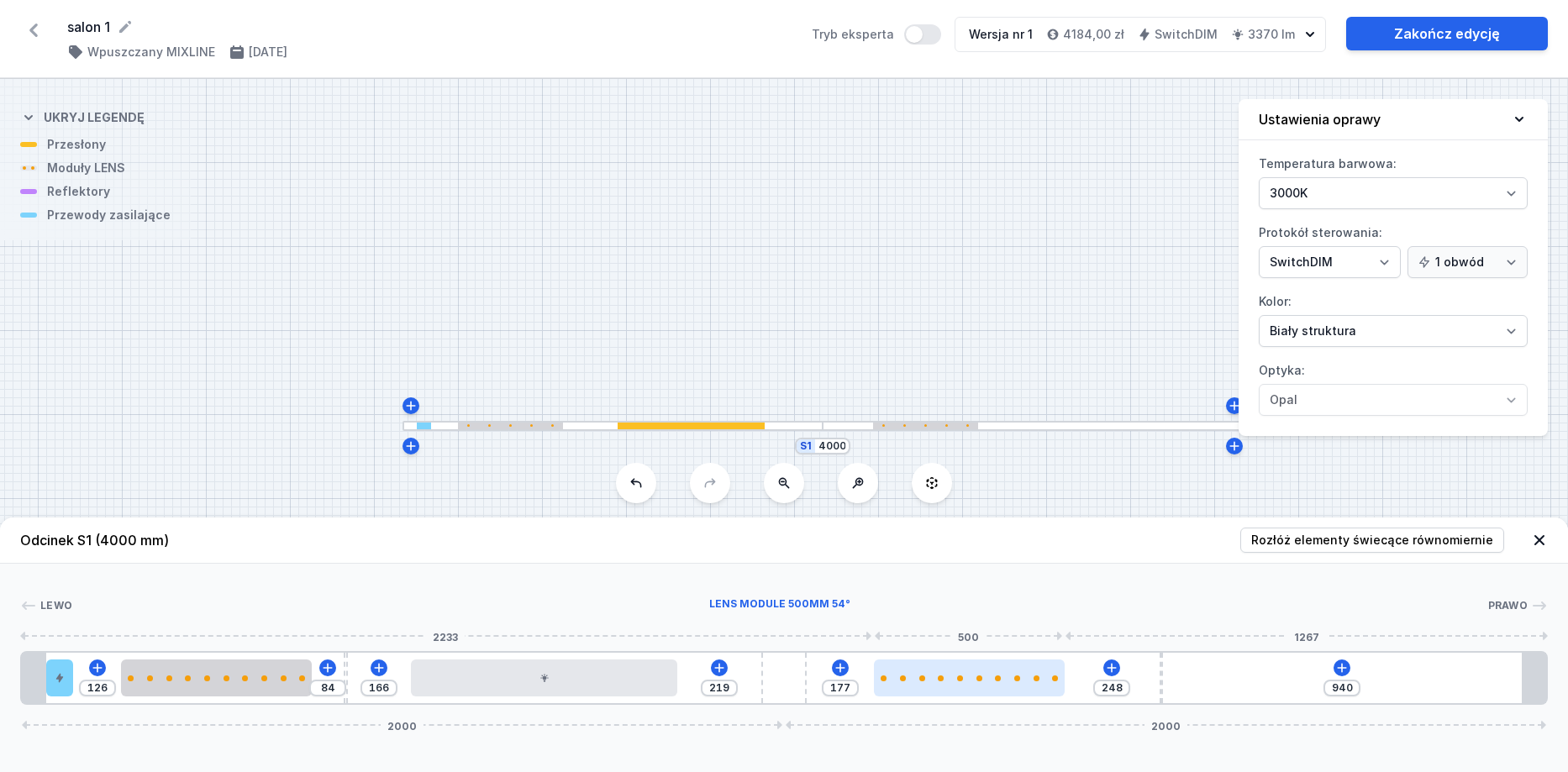
drag, startPoint x: 948, startPoint y: 683, endPoint x: 995, endPoint y: 683, distance: 47.0
click at [995, 683] on div at bounding box center [969, 677] width 191 height 37
click at [1346, 665] on icon at bounding box center [1341, 667] width 13 height 13
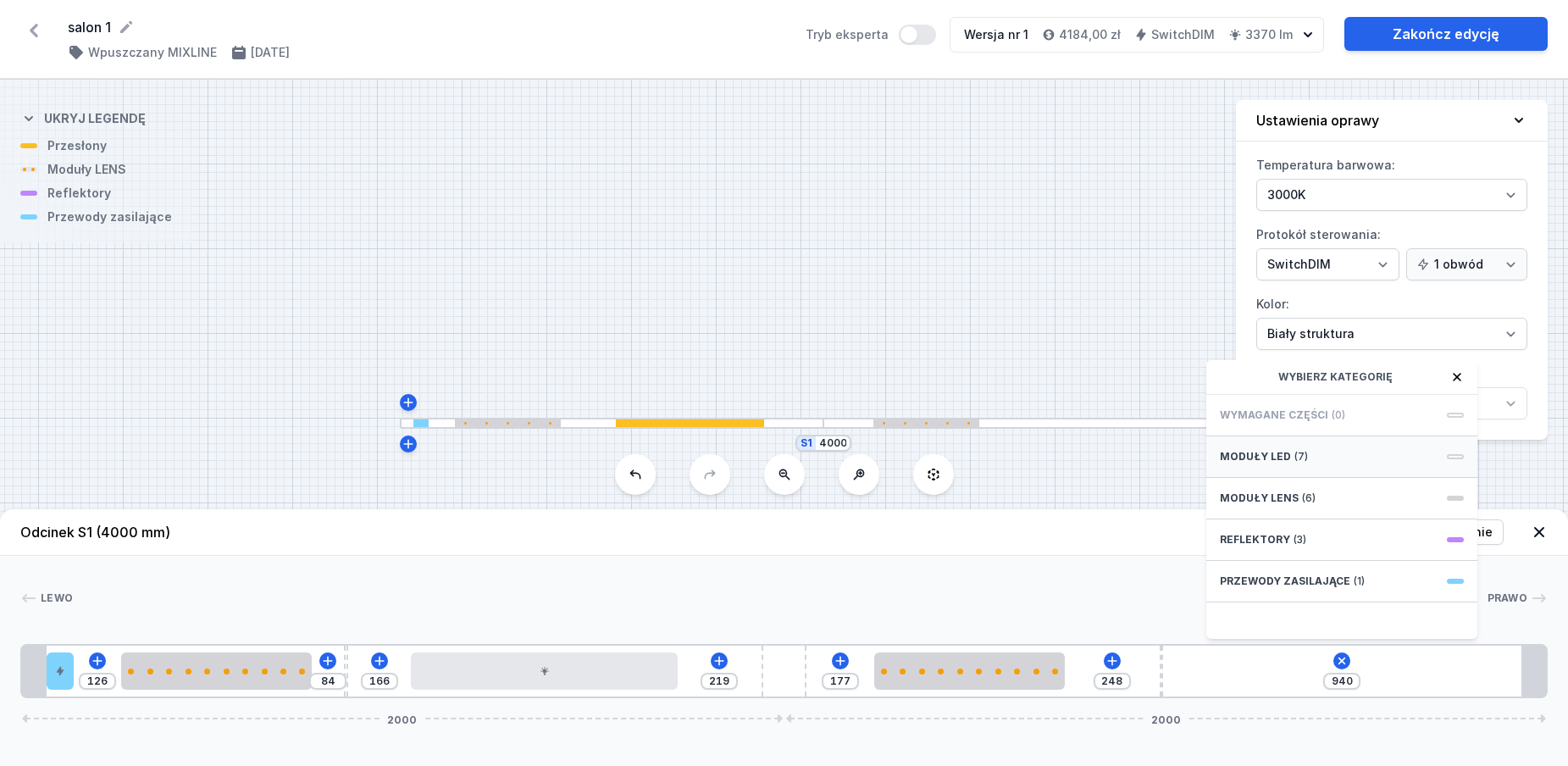
click at [1296, 463] on span "(7)" at bounding box center [1300, 456] width 14 height 14
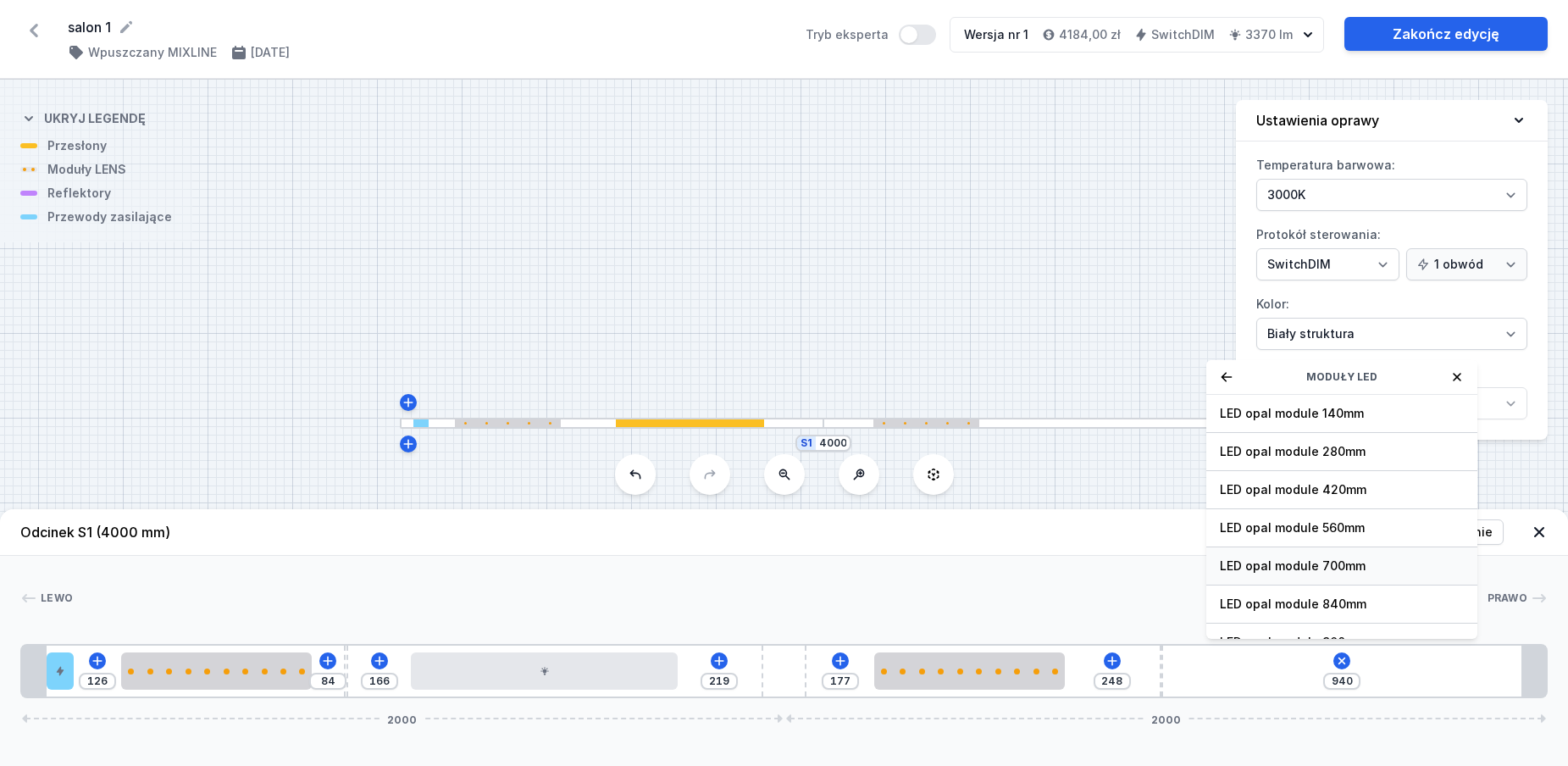
click at [1328, 574] on span "LED opal module 700mm" at bounding box center [1342, 565] width 244 height 17
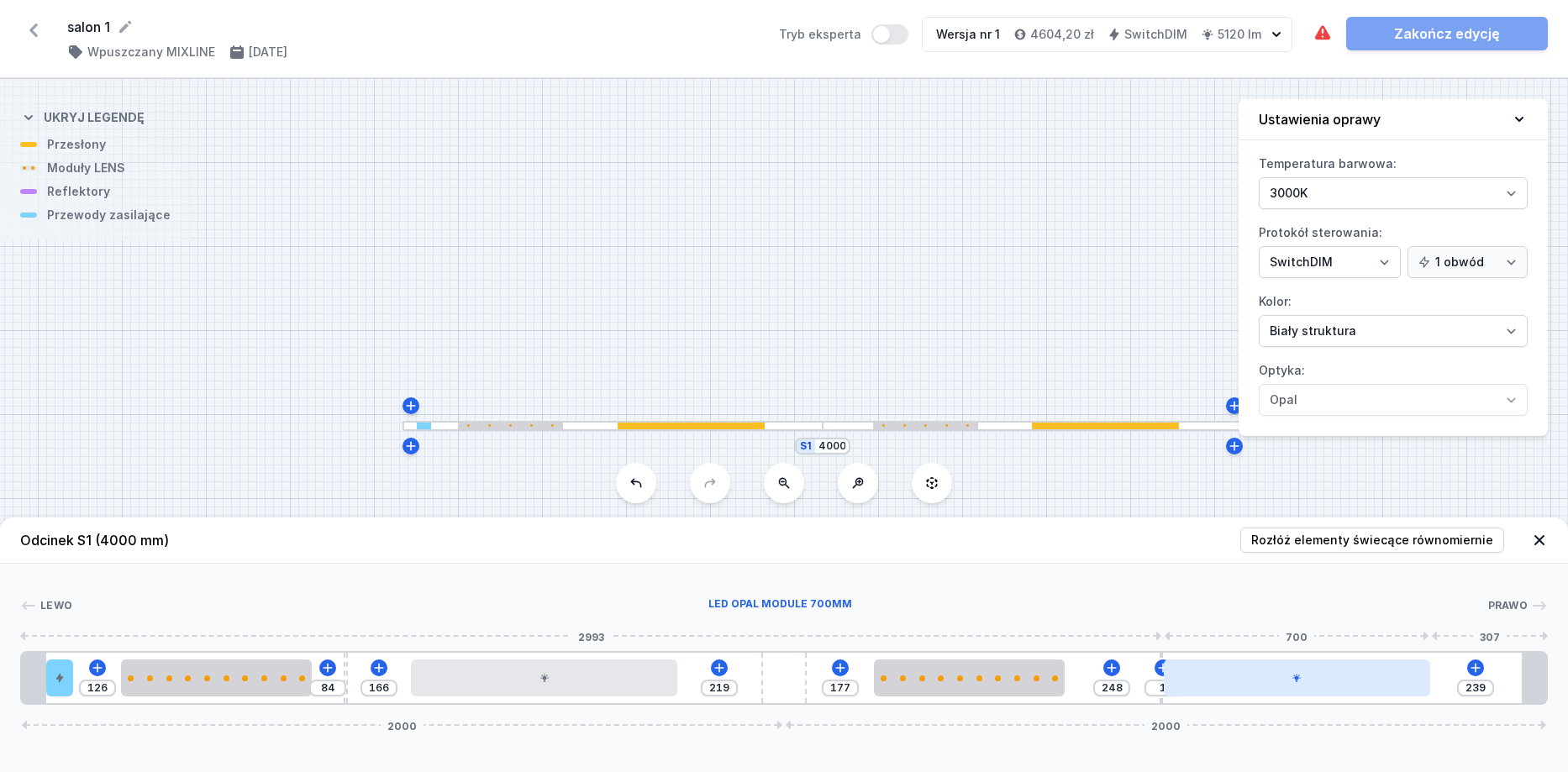
type input "237"
type input "3"
type input "235"
type input "5"
type input "233"
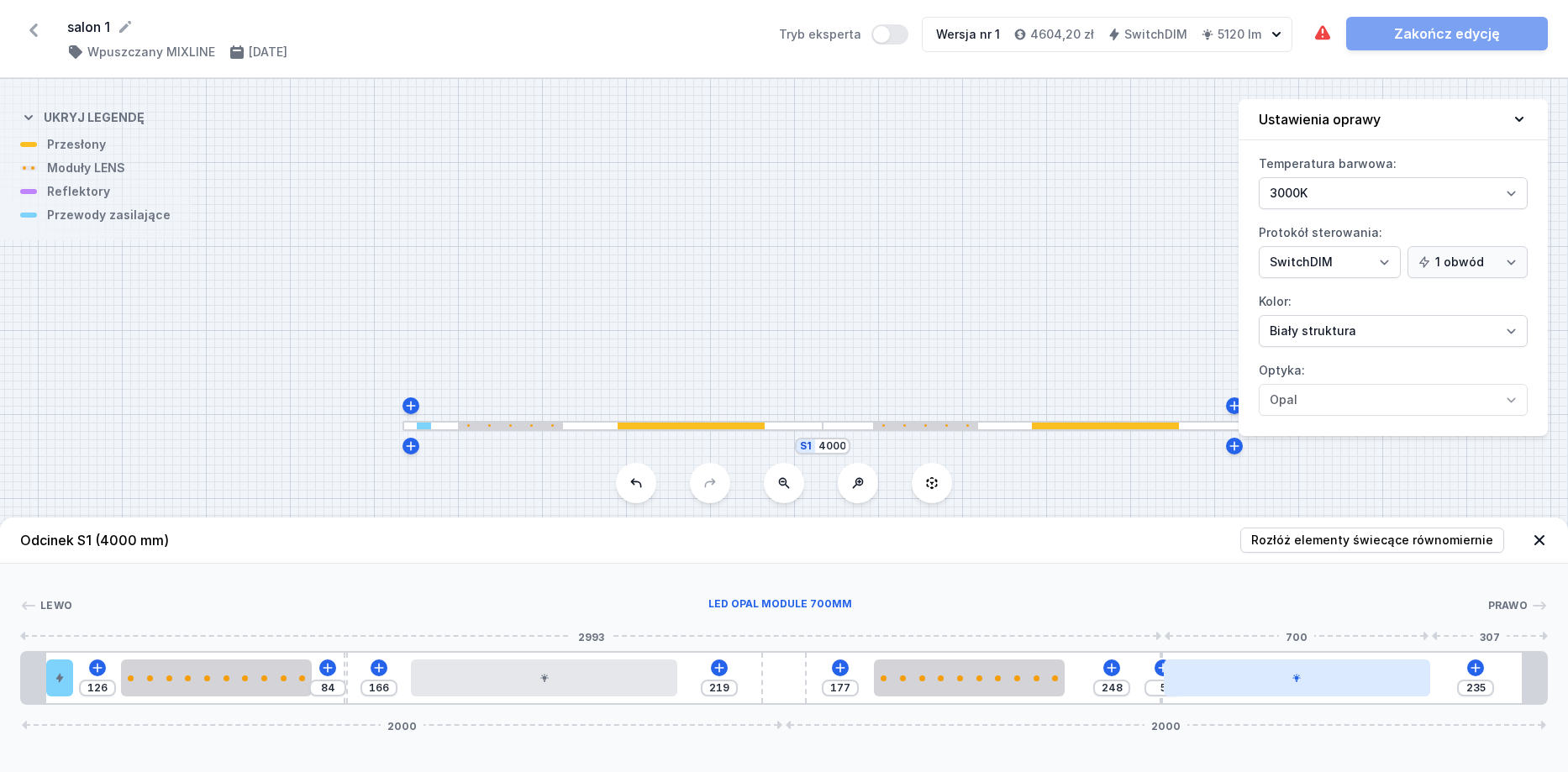
type input "7"
type input "229"
type input "11"
type input "224"
type input "16"
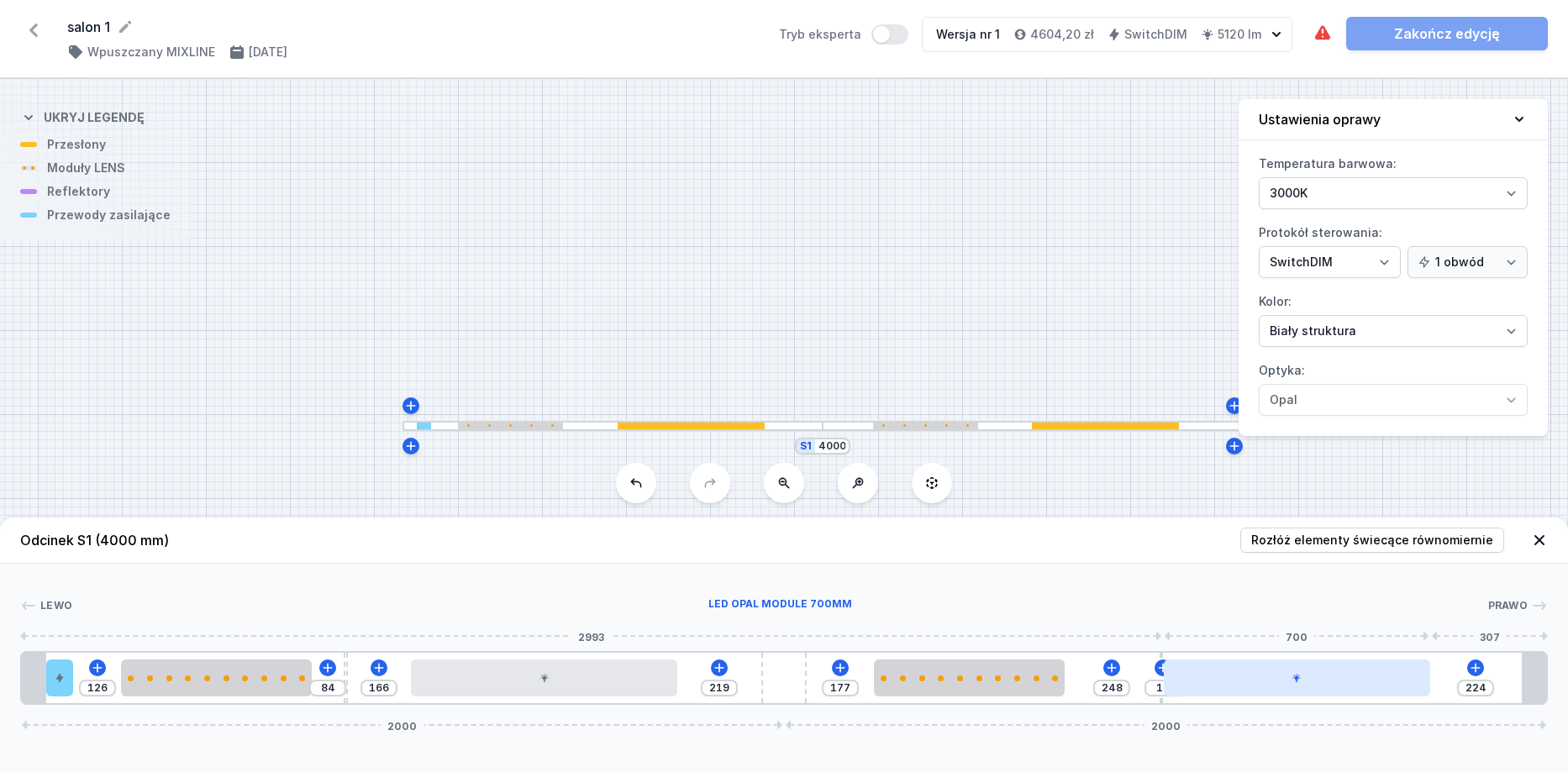
type input "220"
type input "20"
type input "213"
type input "27"
type input "207"
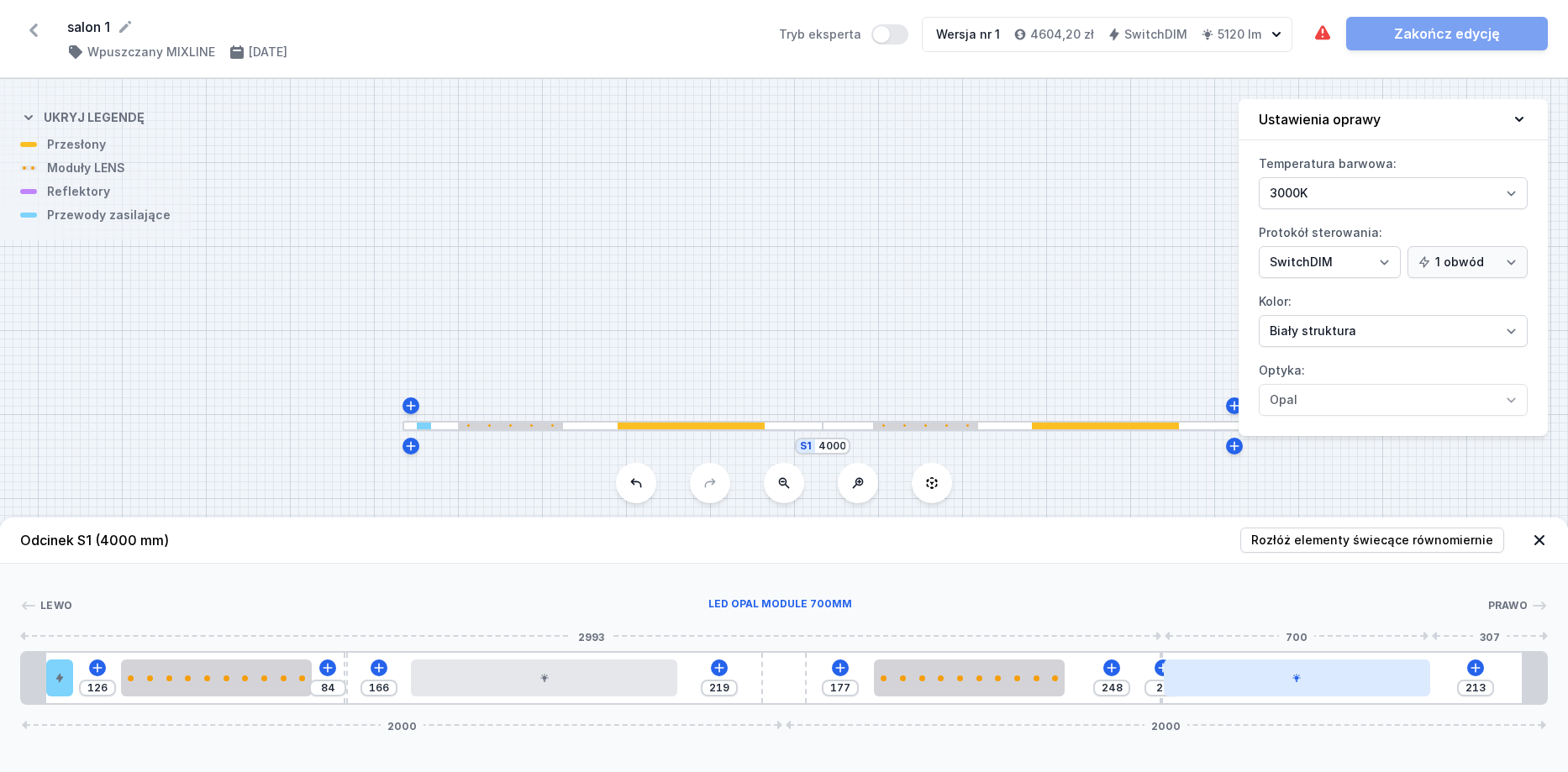
type input "33"
type input "202"
type input "38"
type input "200"
type input "40"
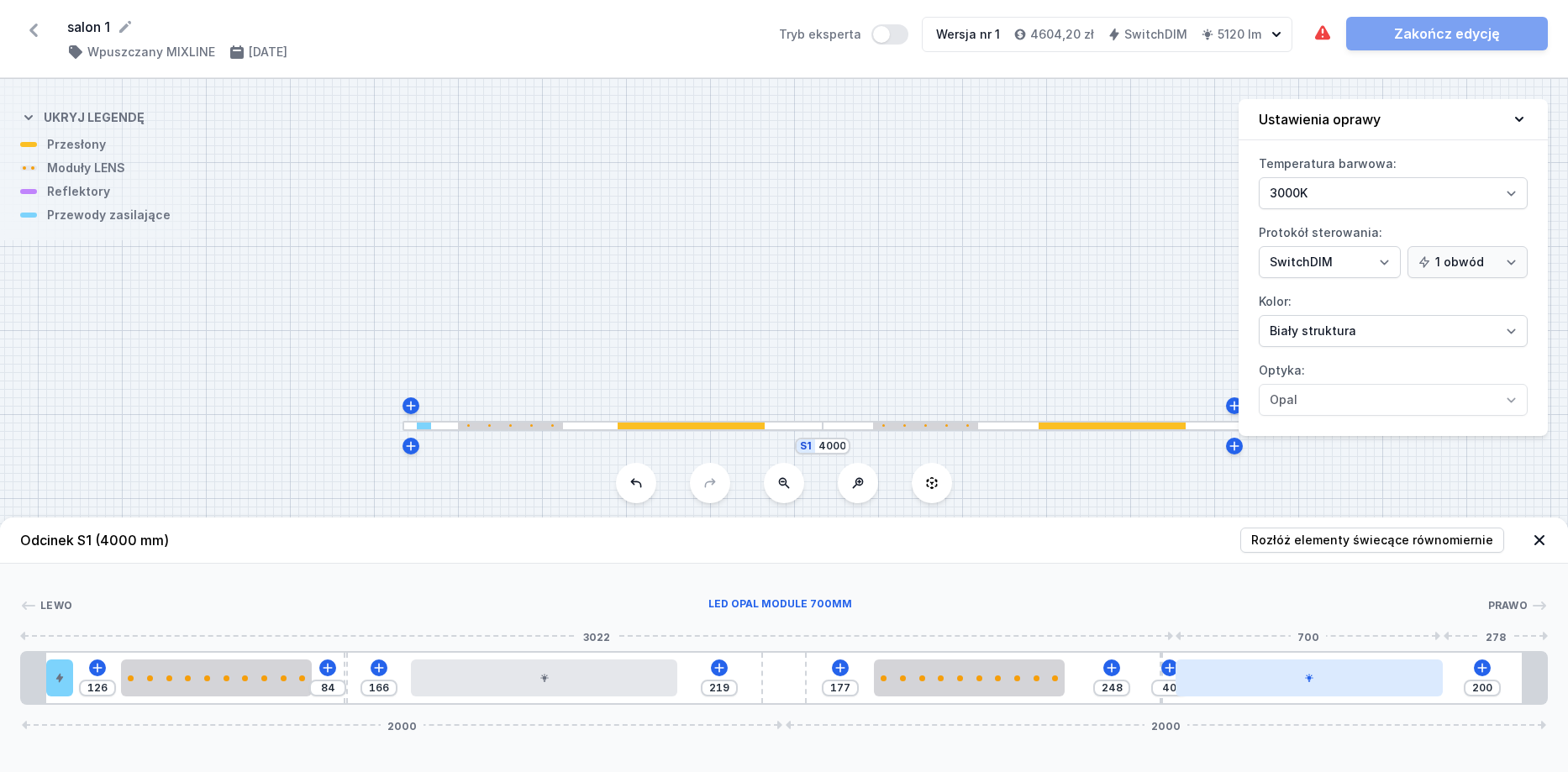
type input "196"
type input "44"
type input "192"
type input "48"
type input "185"
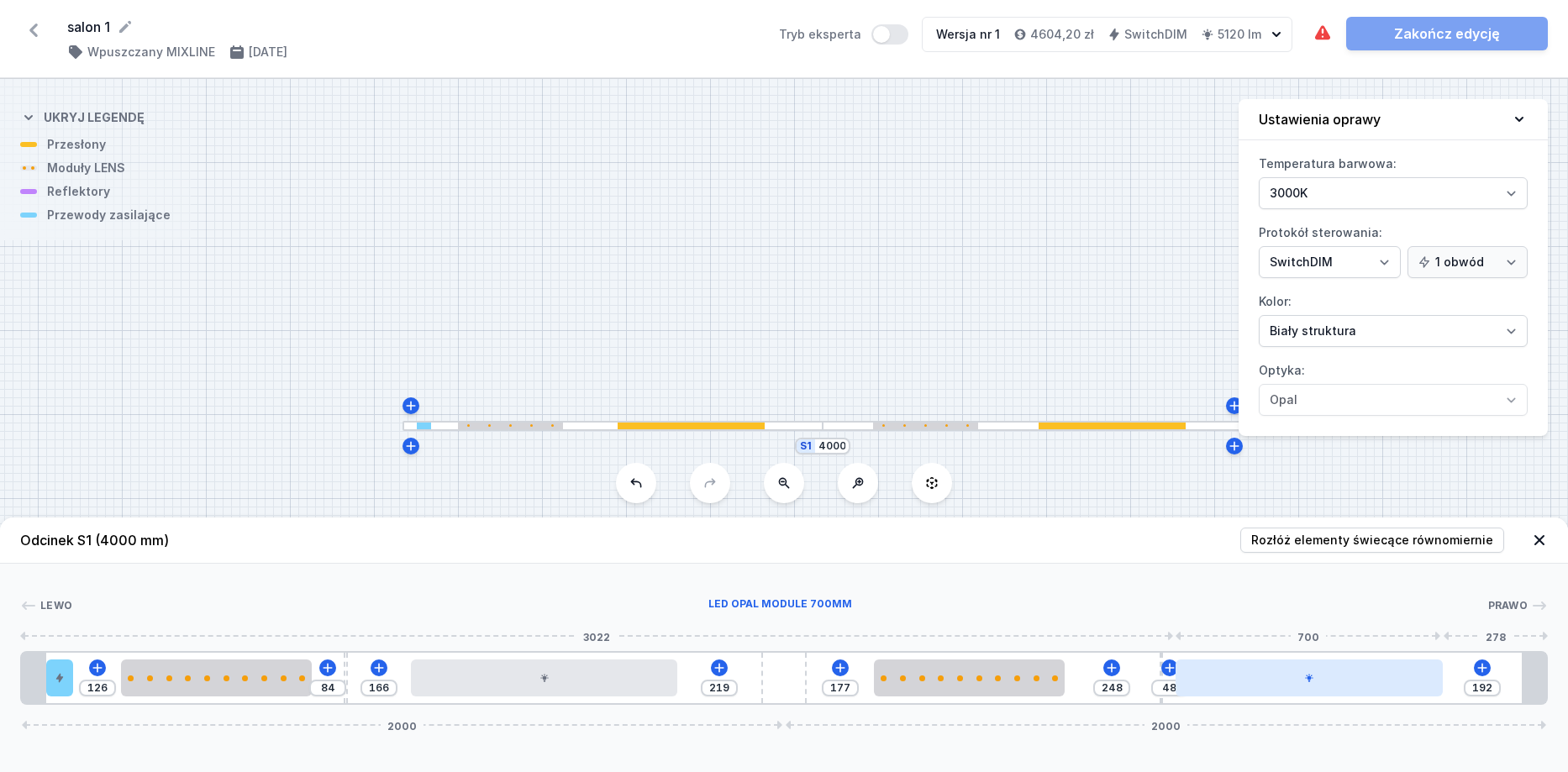
type input "55"
type input "181"
type input "59"
type input "176"
type input "64"
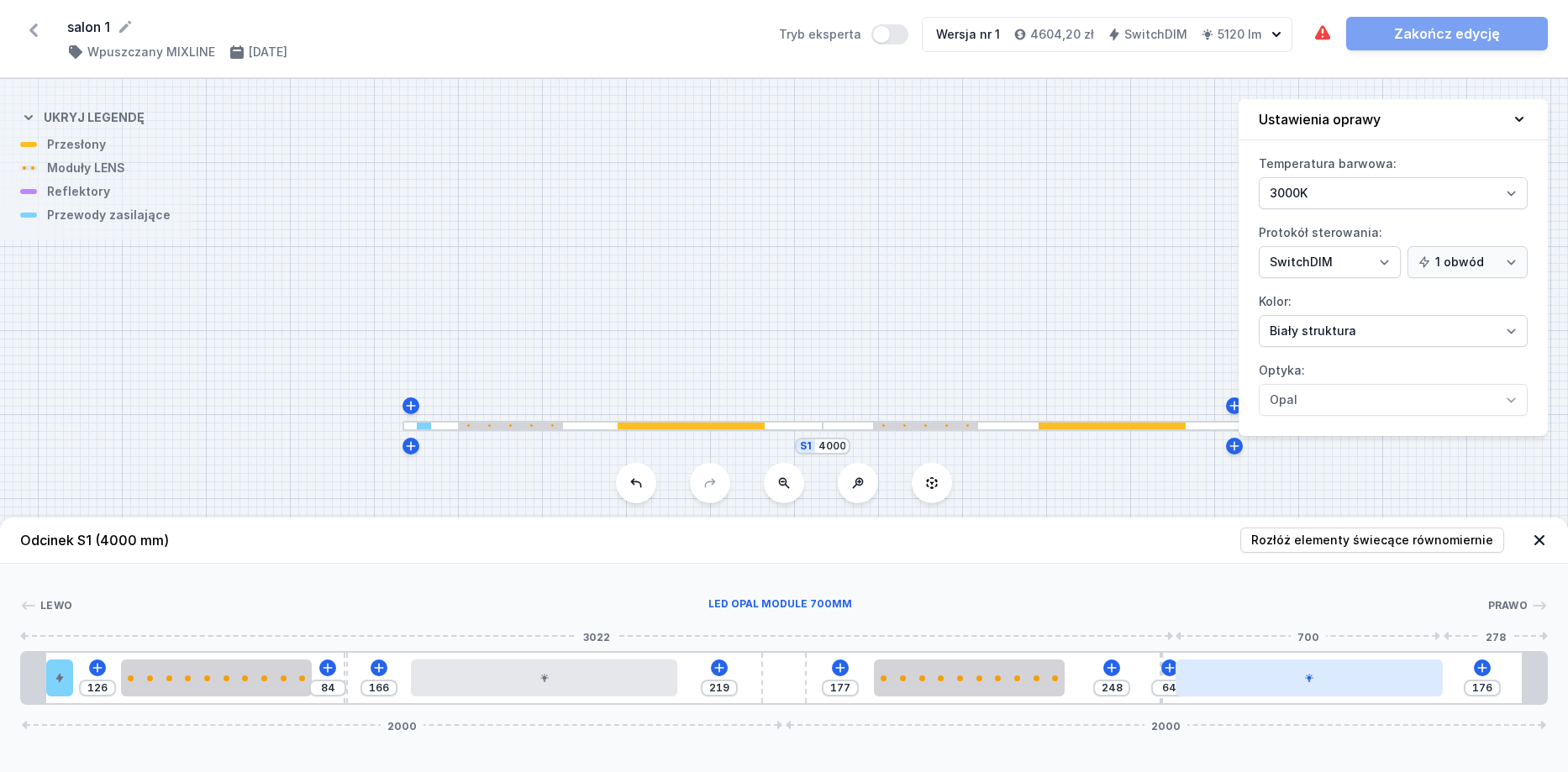
type input "172"
type input "68"
type input "168"
type input "72"
type input "163"
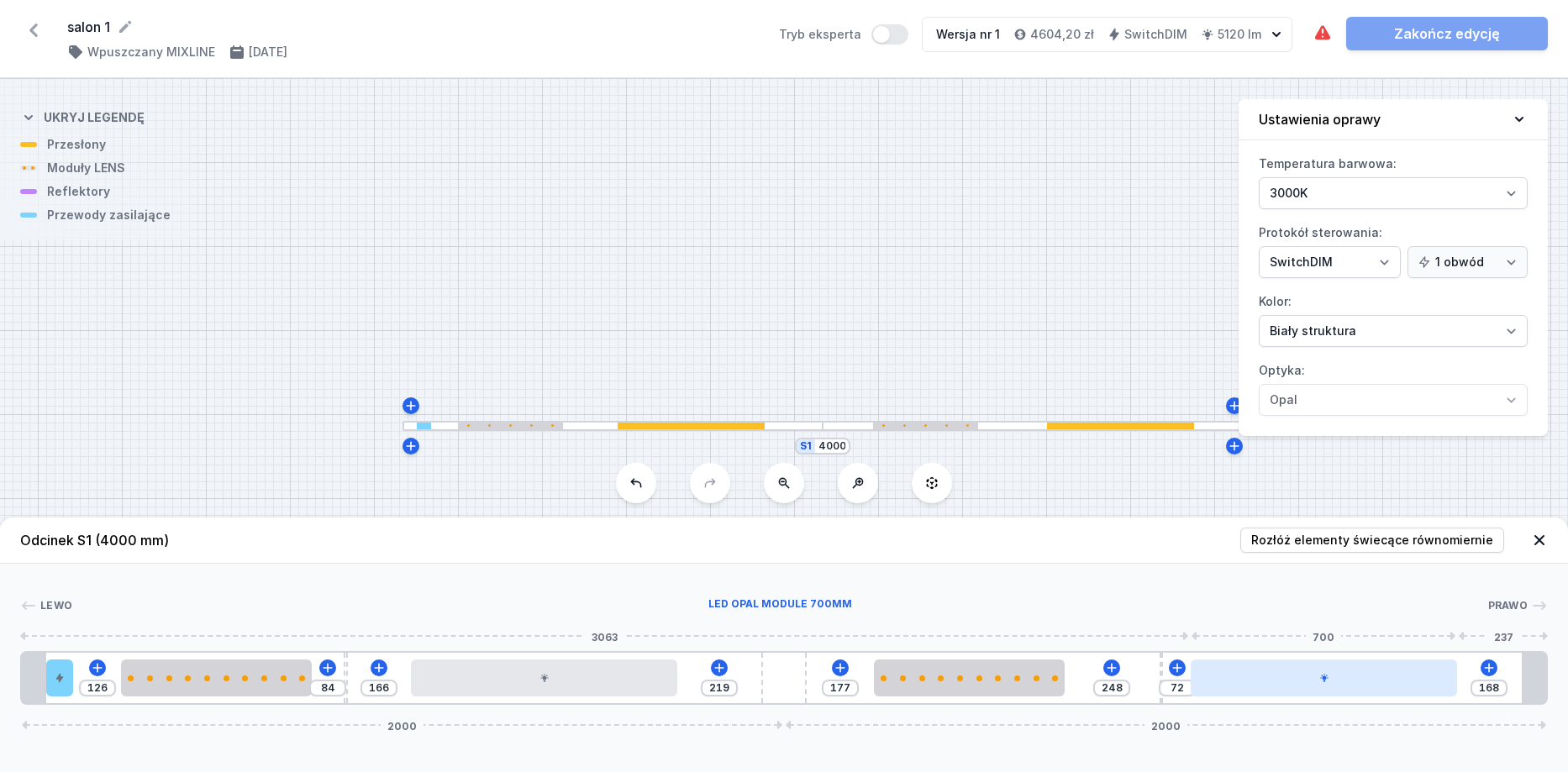
type input "77"
type input "157"
type input "83"
type input "155"
type input "85"
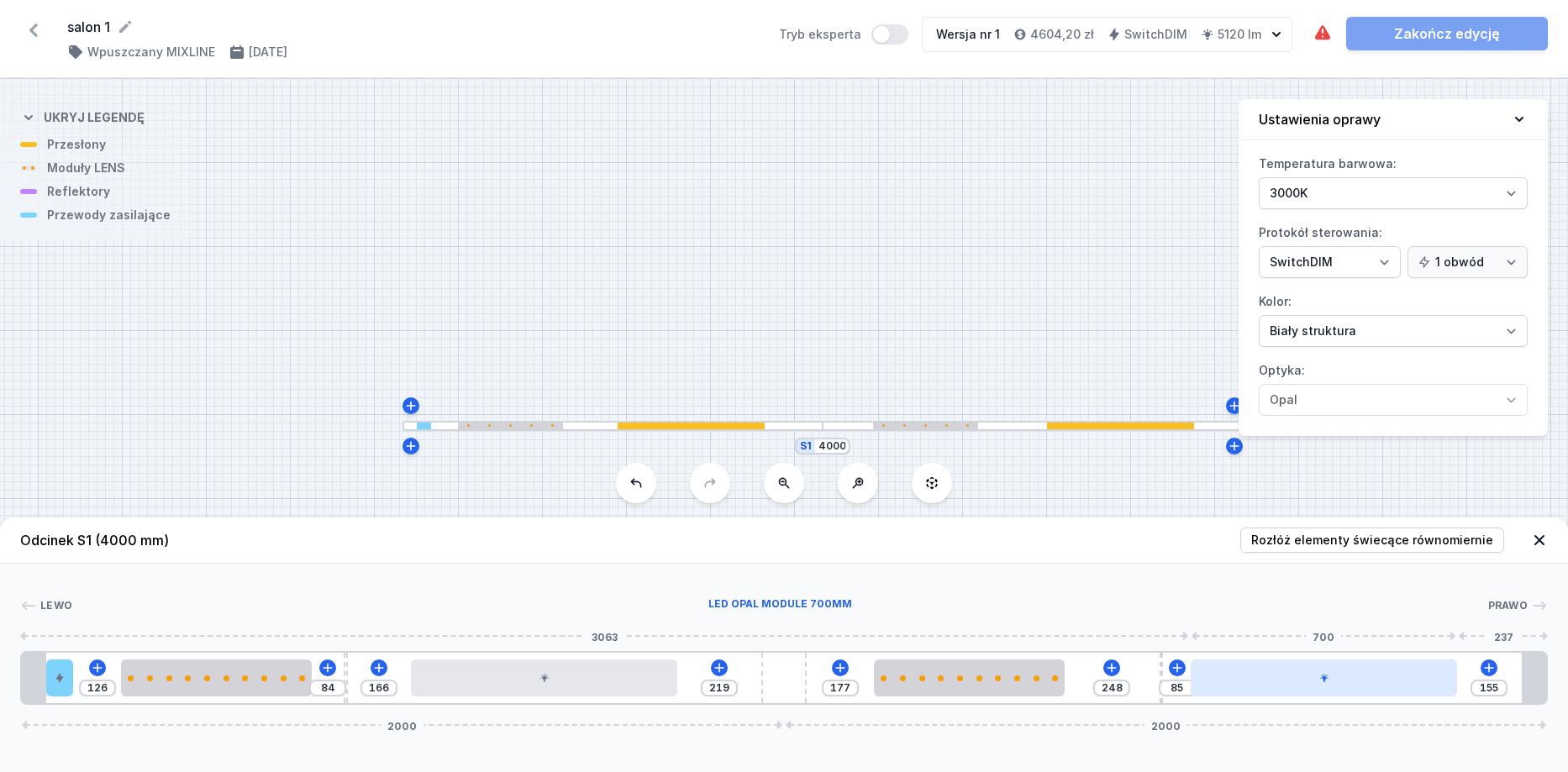
type input "148"
type input "92"
type input "146"
type input "94"
type input "144"
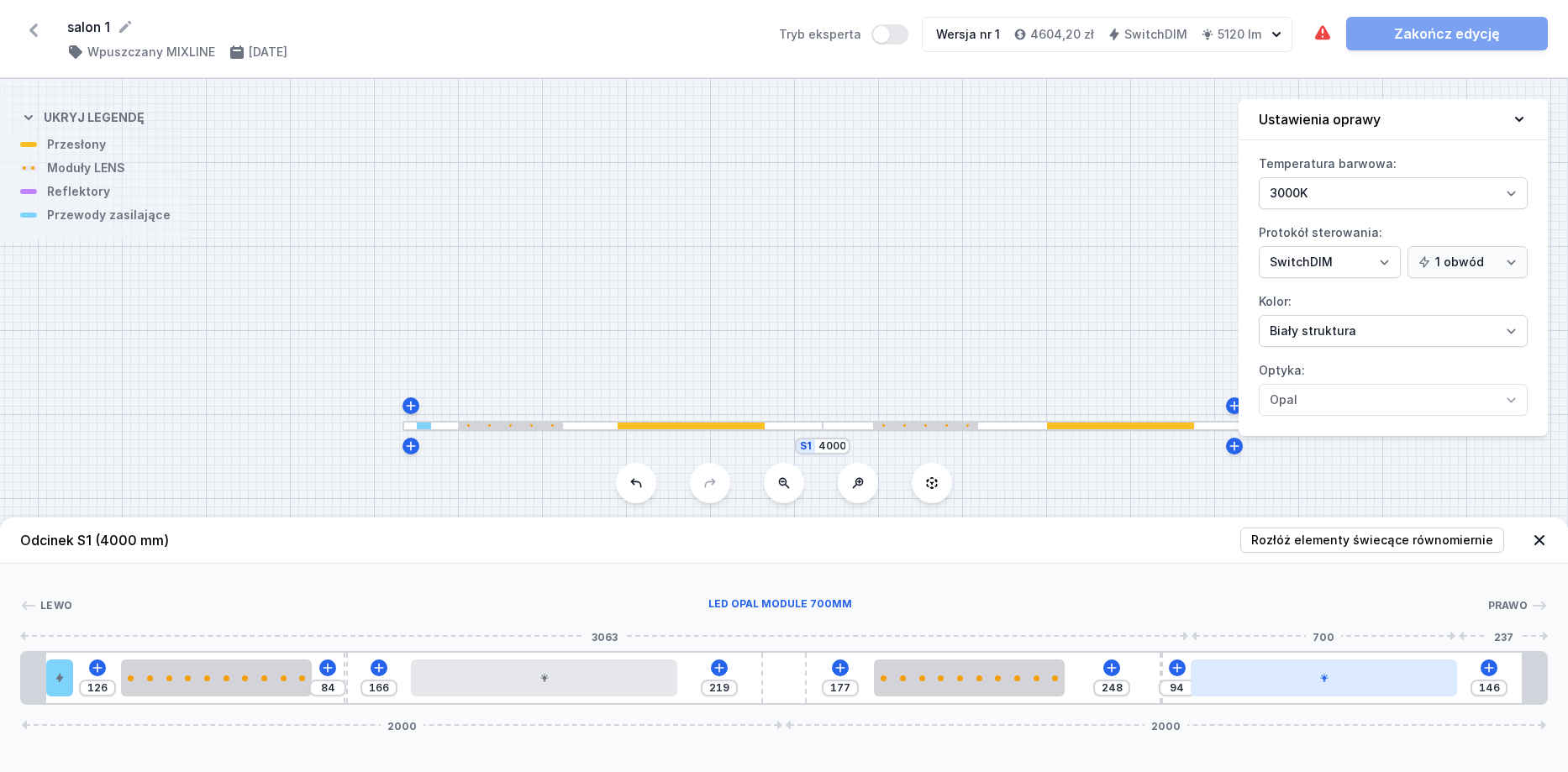
type input "96"
type input "141"
type input "99"
type input "137"
type input "103"
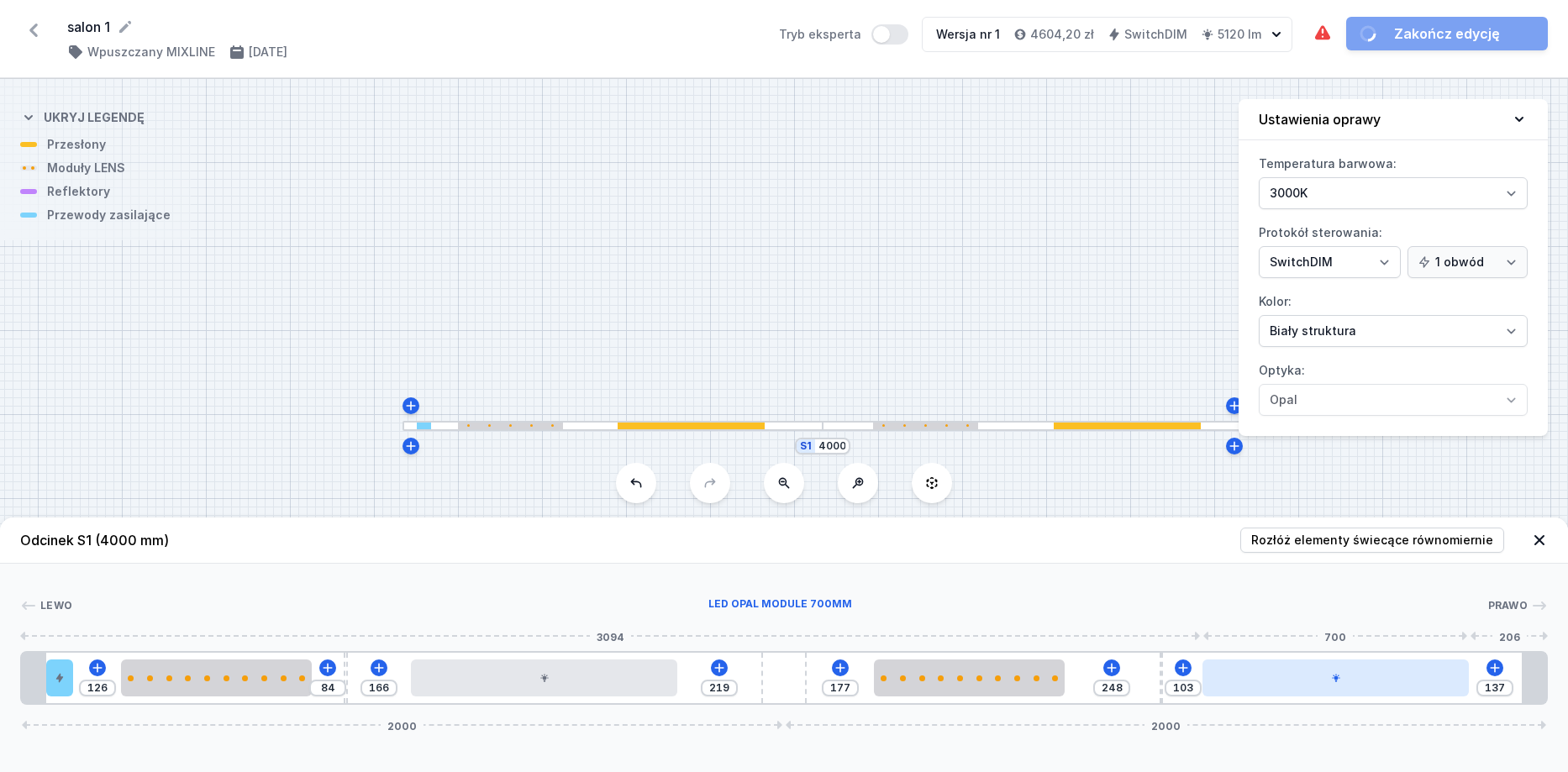
type input "131"
type input "109"
drag, startPoint x: 1286, startPoint y: 686, endPoint x: 1343, endPoint y: 685, distance: 57.0
click at [1343, 685] on div at bounding box center [1337, 677] width 266 height 37
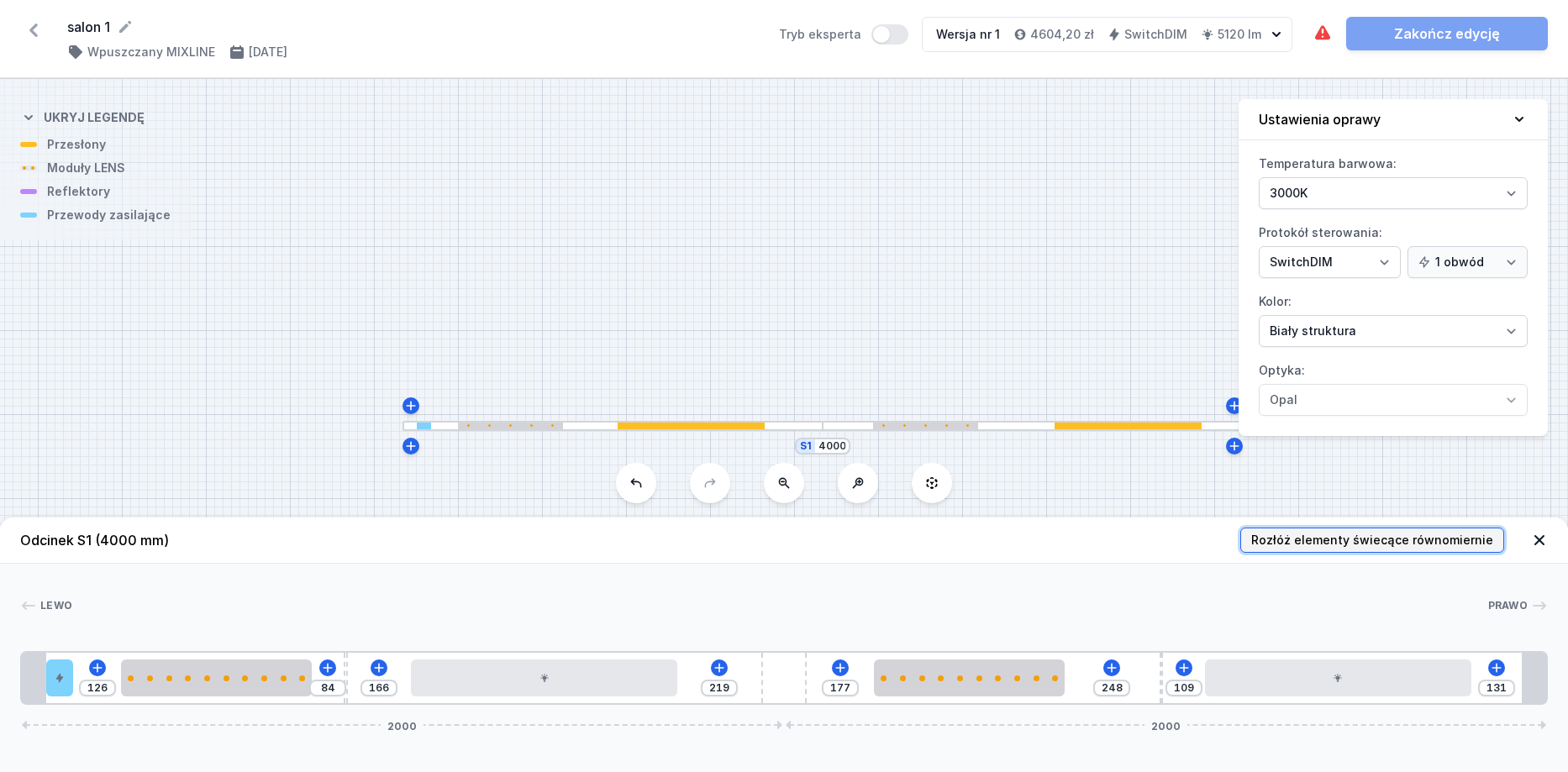
click at [1465, 539] on span "Rozłóż elementy świecące równomiernie" at bounding box center [1372, 540] width 242 height 17
type input "25"
type input "100"
type input "255"
type input "185"
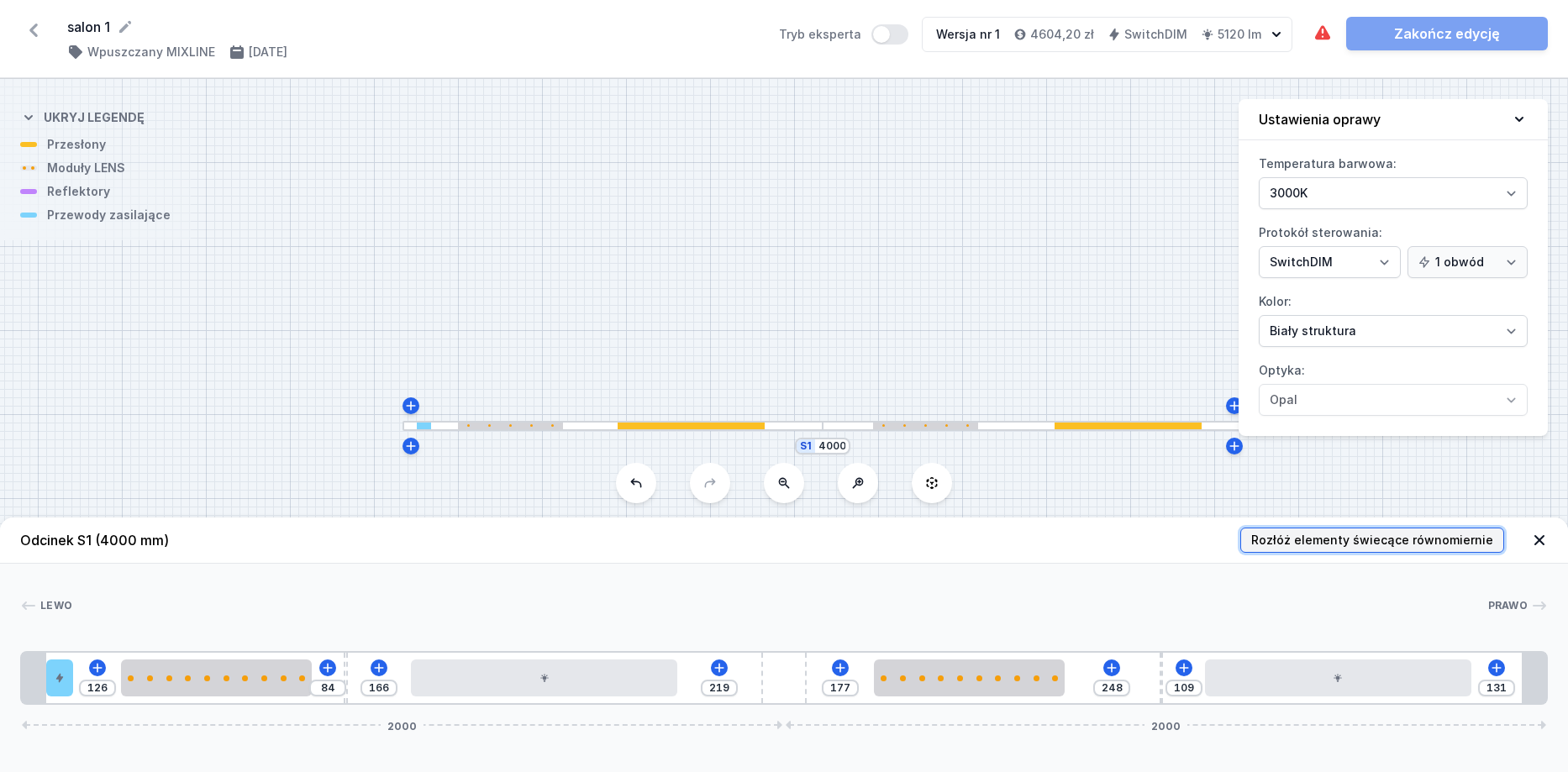
type input "285"
type input "100"
type input "320"
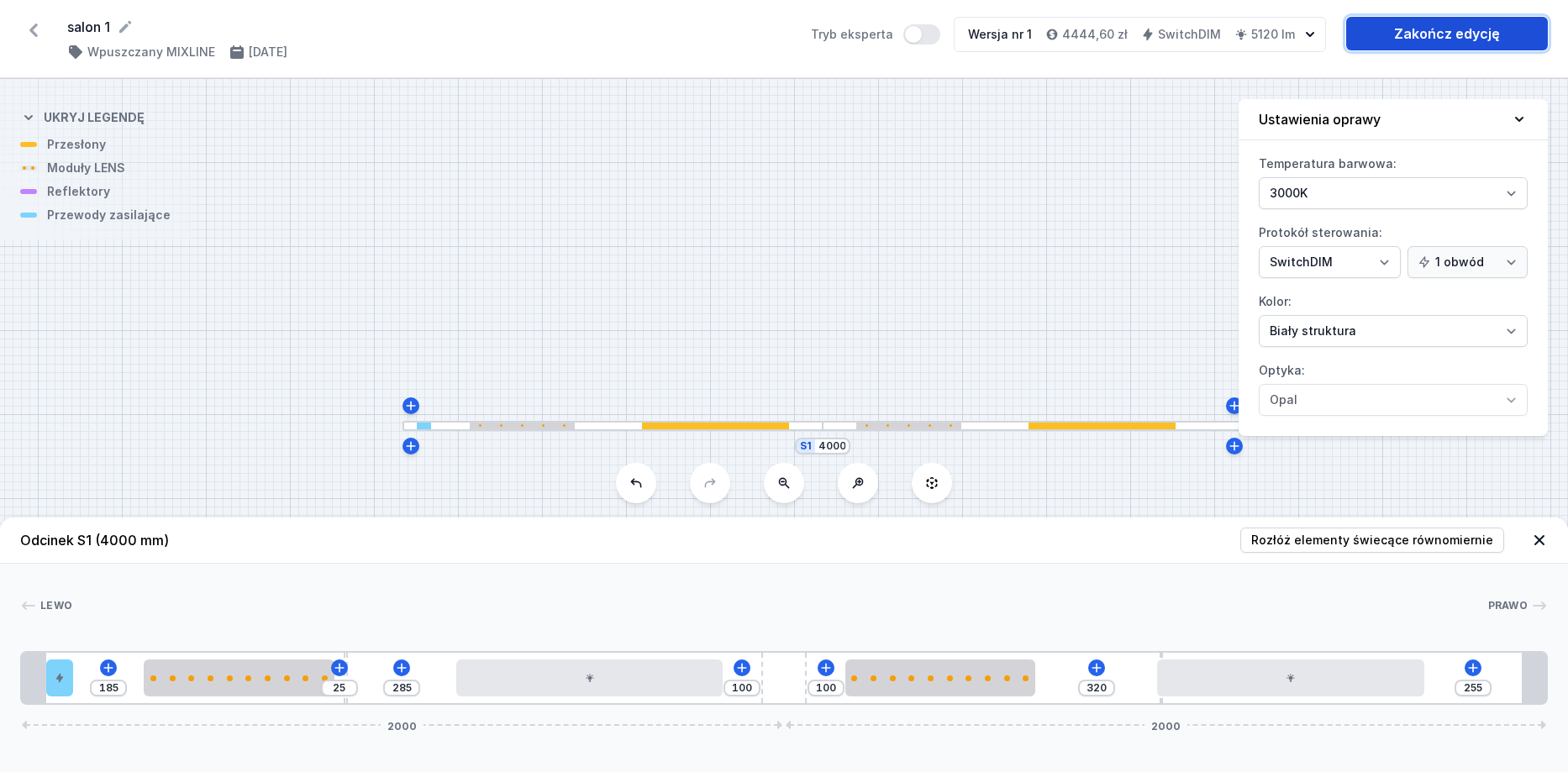
click at [1479, 37] on link "Zakończ edycję" at bounding box center [1447, 33] width 202 height 33
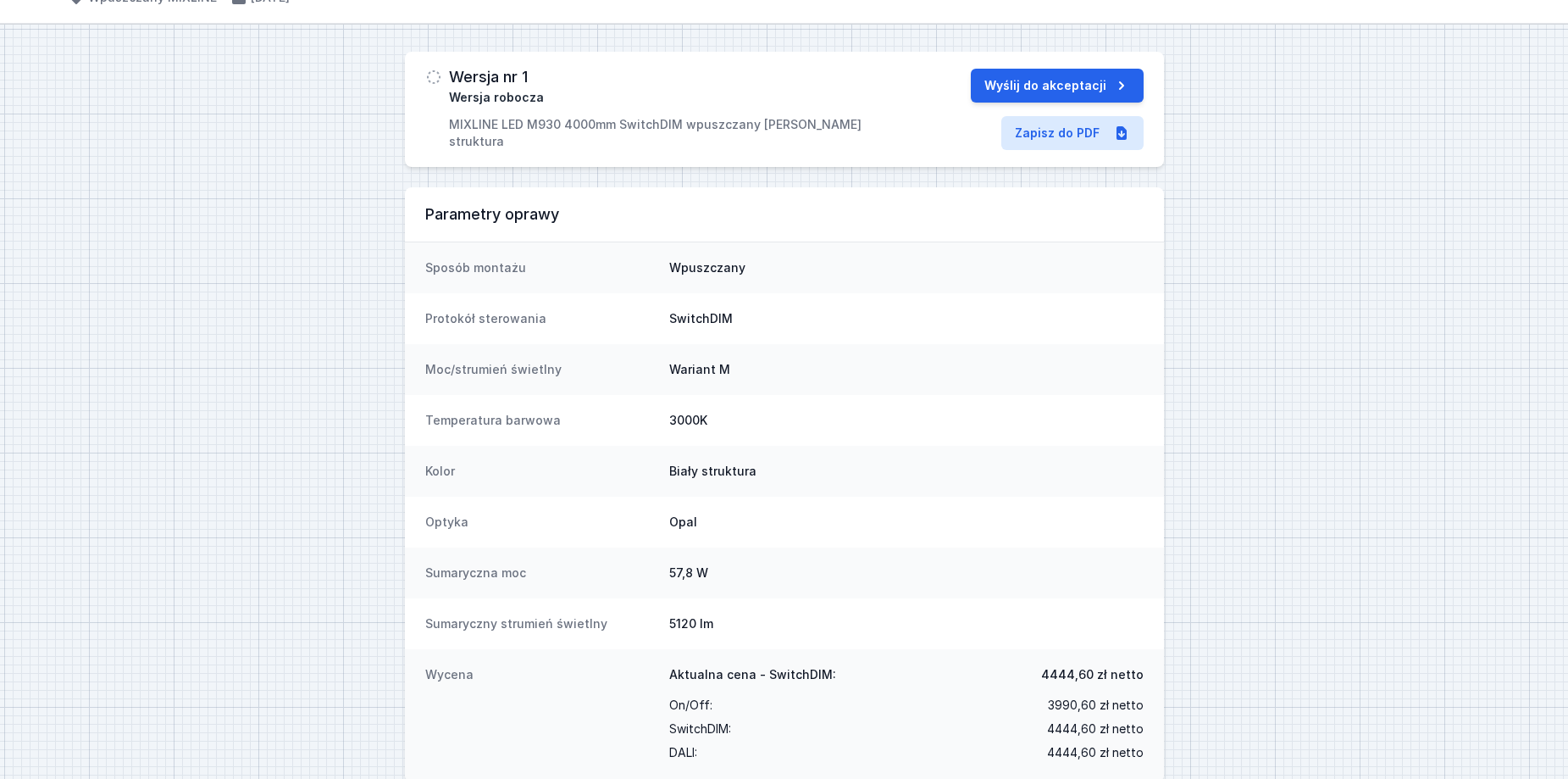
scroll to position [85, 0]
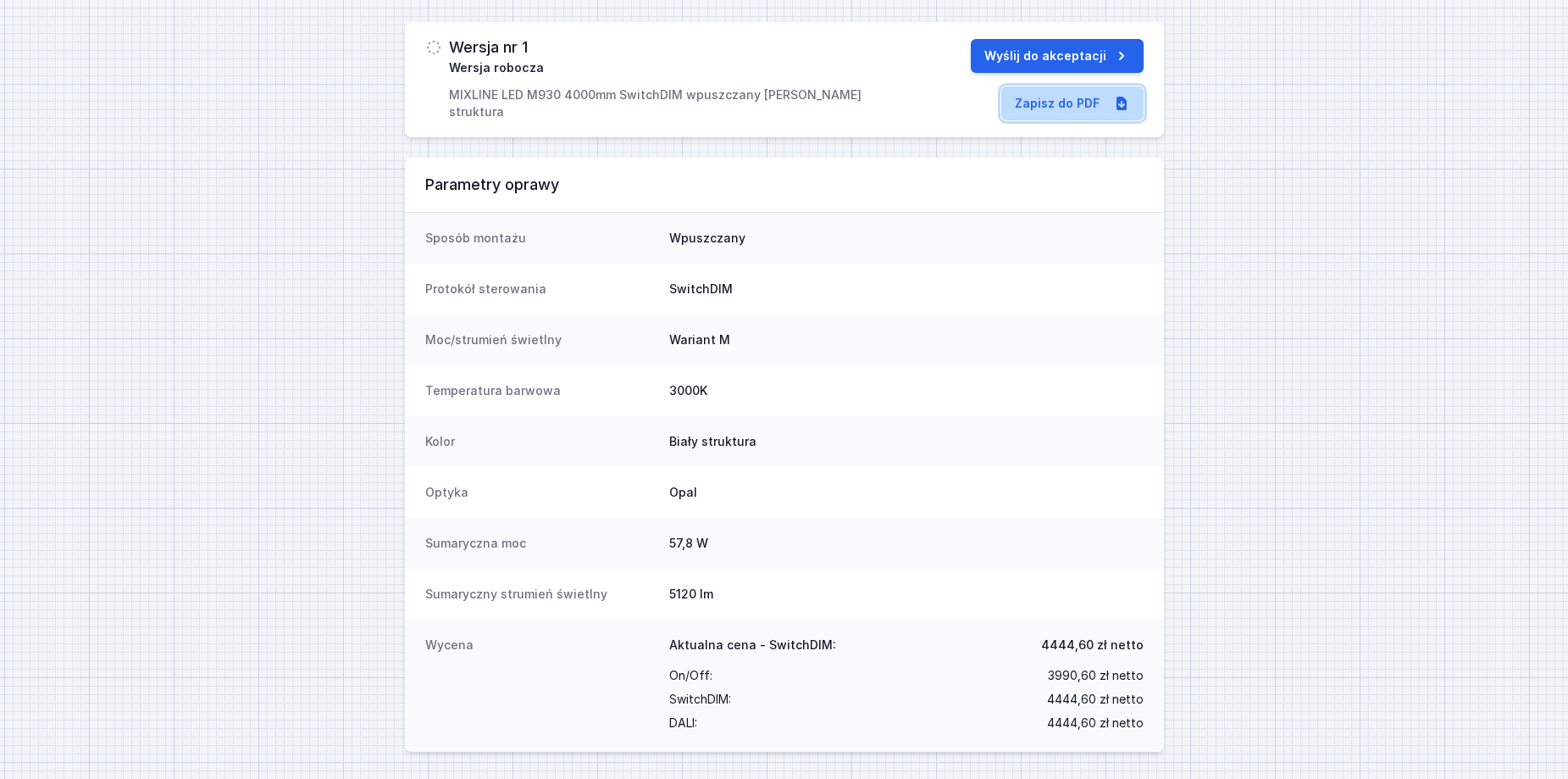
click at [1082, 99] on link "Zapisz do PDF" at bounding box center [1072, 103] width 142 height 33
